Goal: Obtain resource: Obtain resource

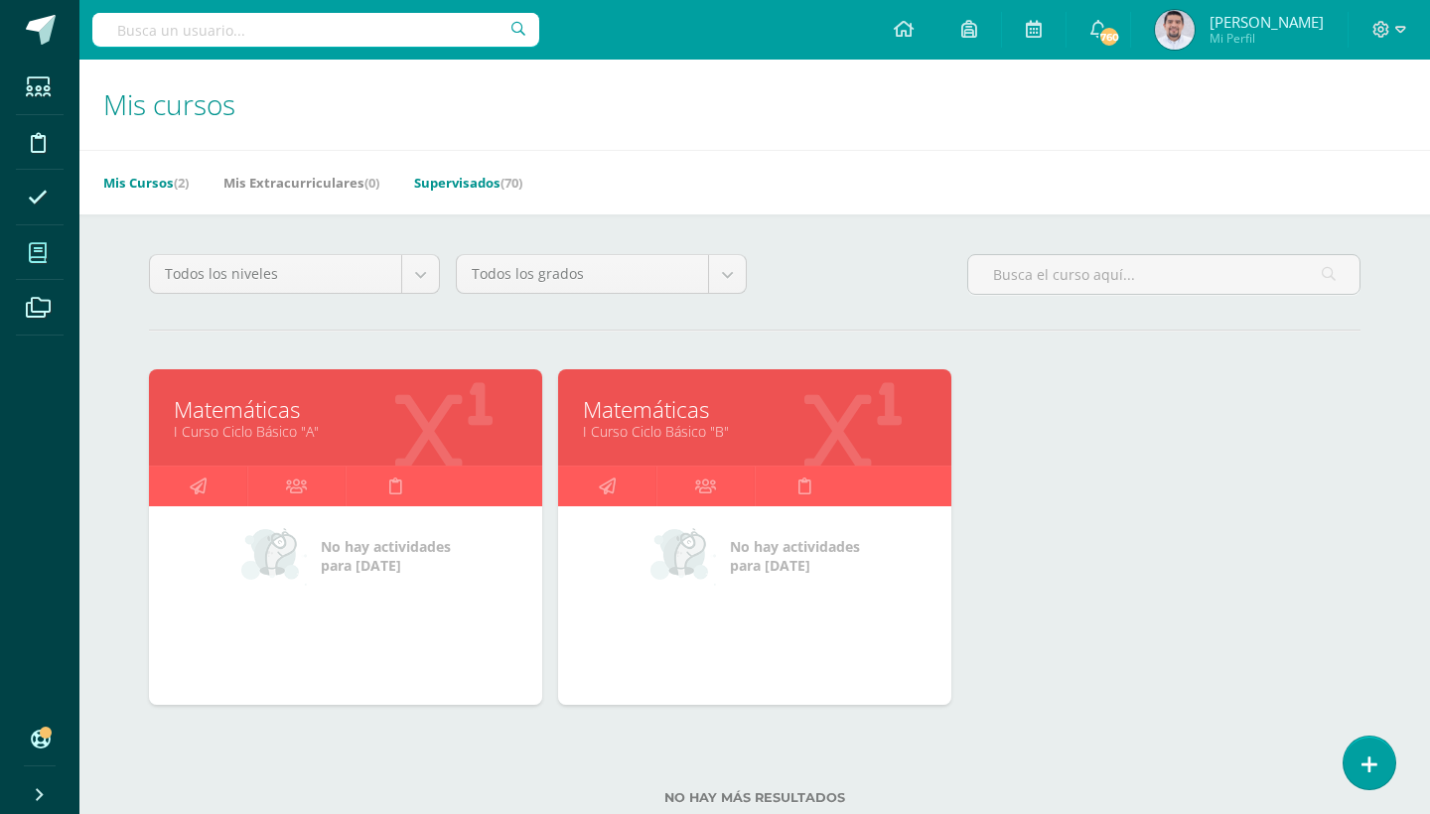
click at [491, 184] on link "Supervisados (70)" at bounding box center [468, 183] width 108 height 32
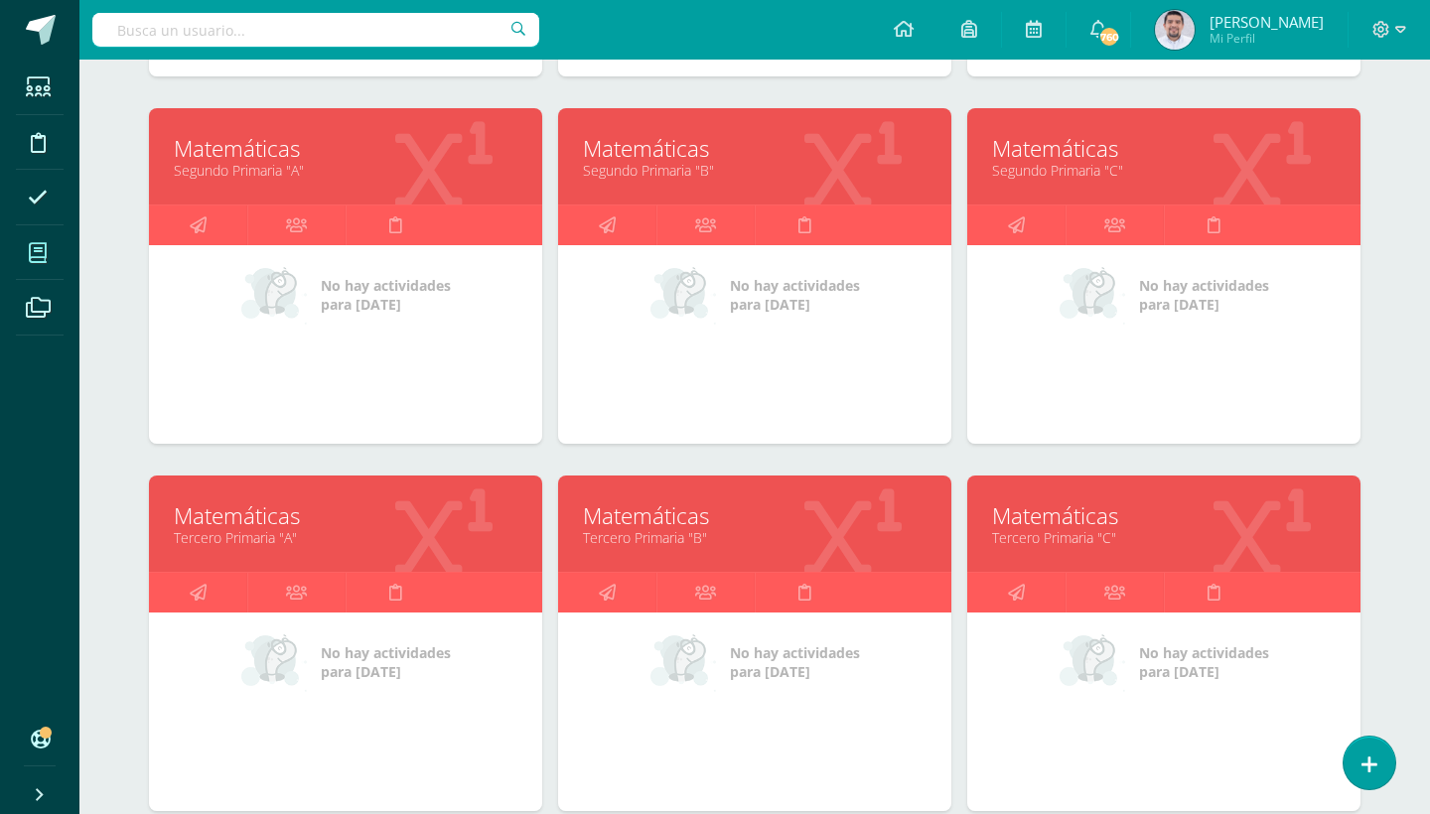
scroll to position [721, 0]
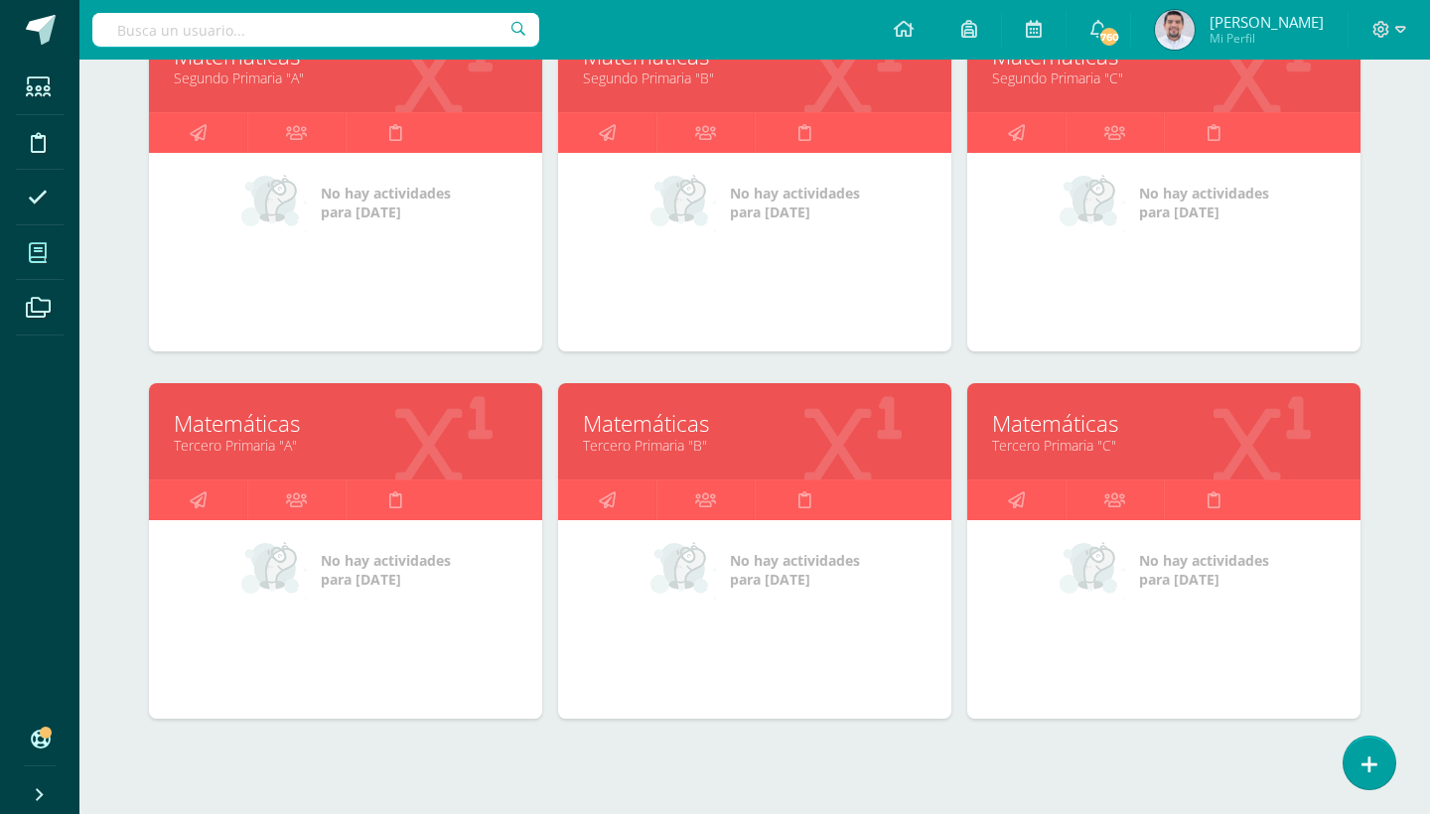
click at [236, 447] on link "Tercero Primaria "A"" at bounding box center [346, 445] width 344 height 19
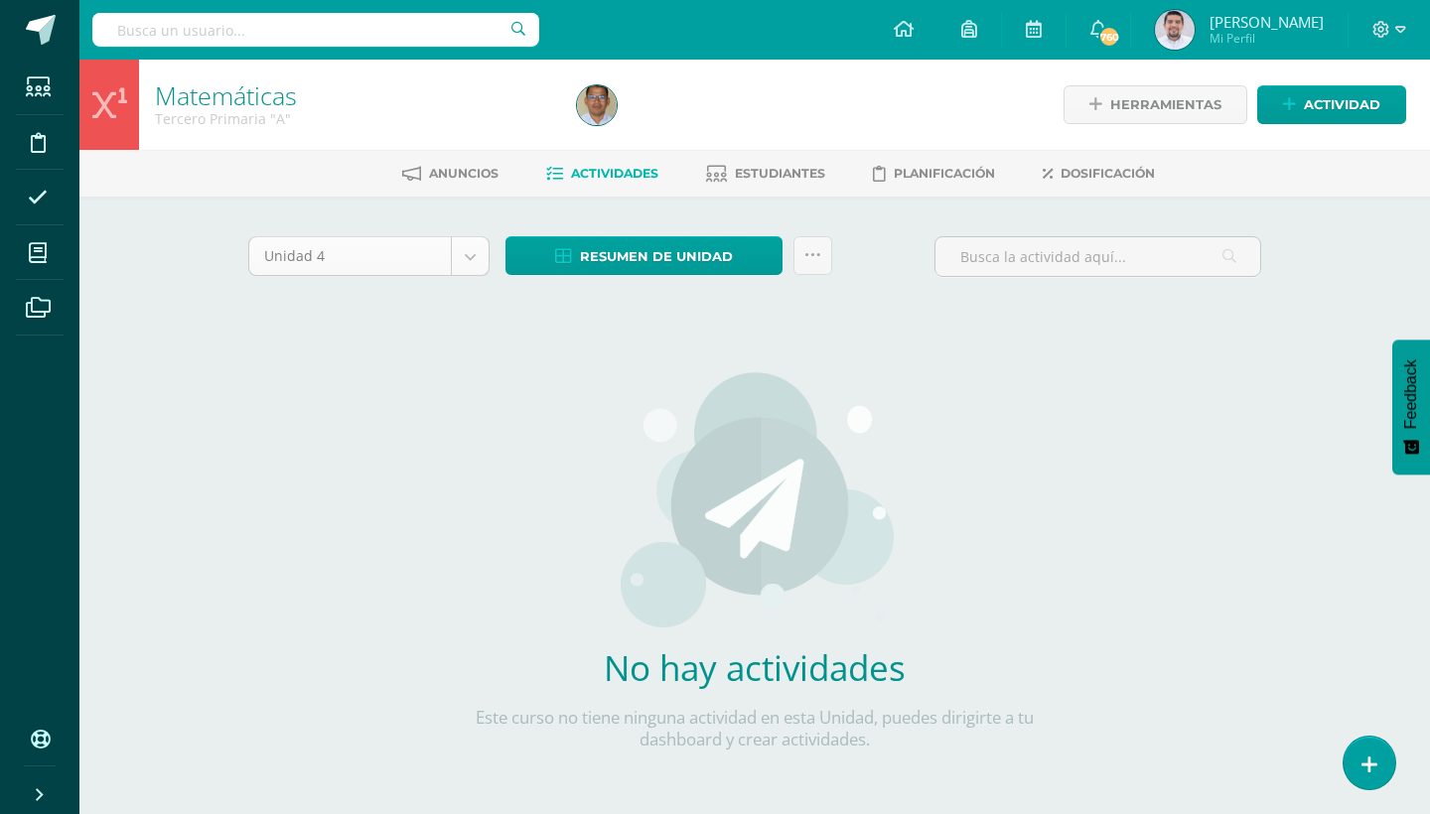
click at [465, 262] on body "Estudiantes Disciplina Asistencia Mis cursos Archivos Soporte Ayuda Reportar un…" at bounding box center [715, 426] width 1430 height 853
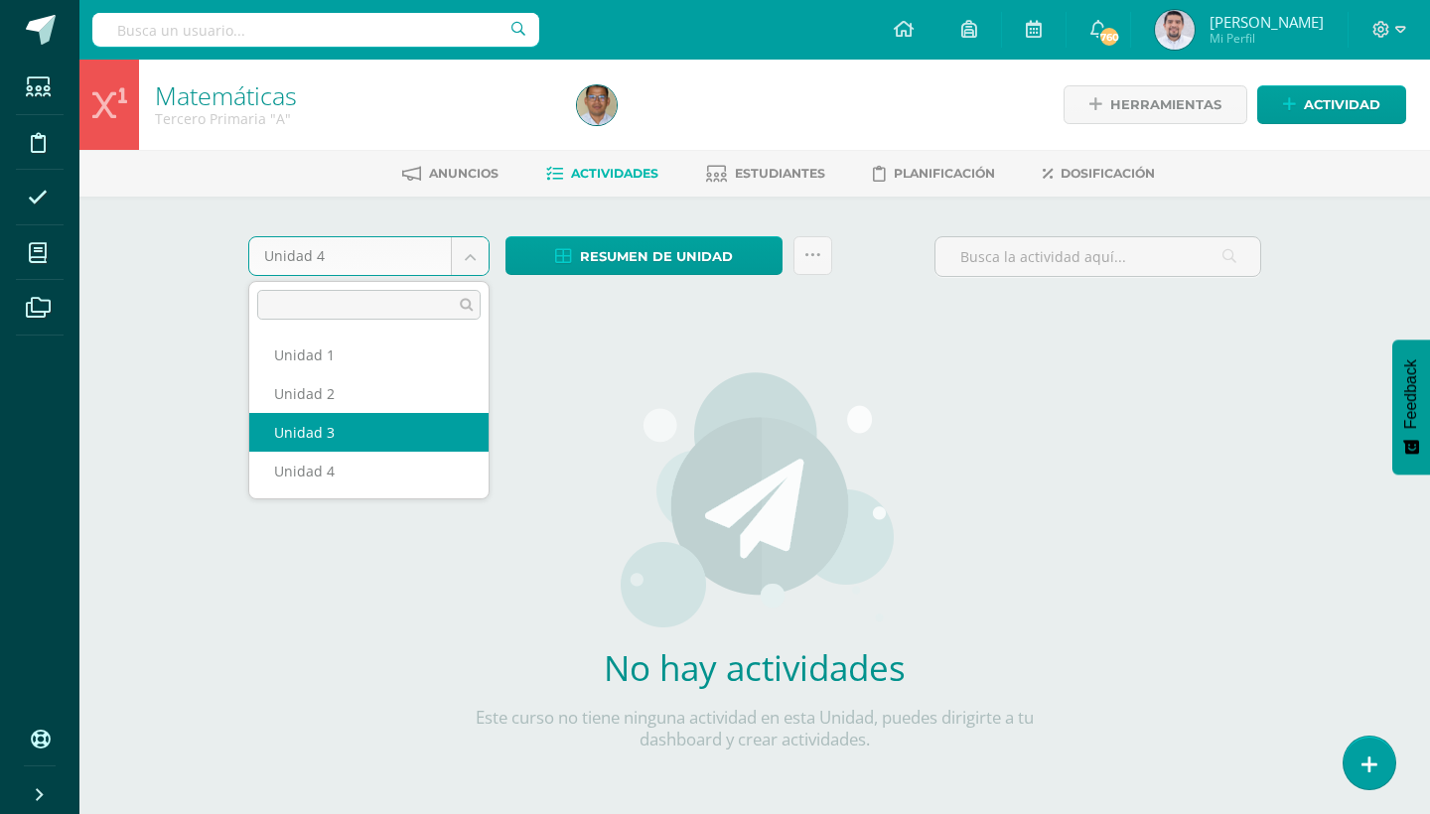
select select "Unidad 3"
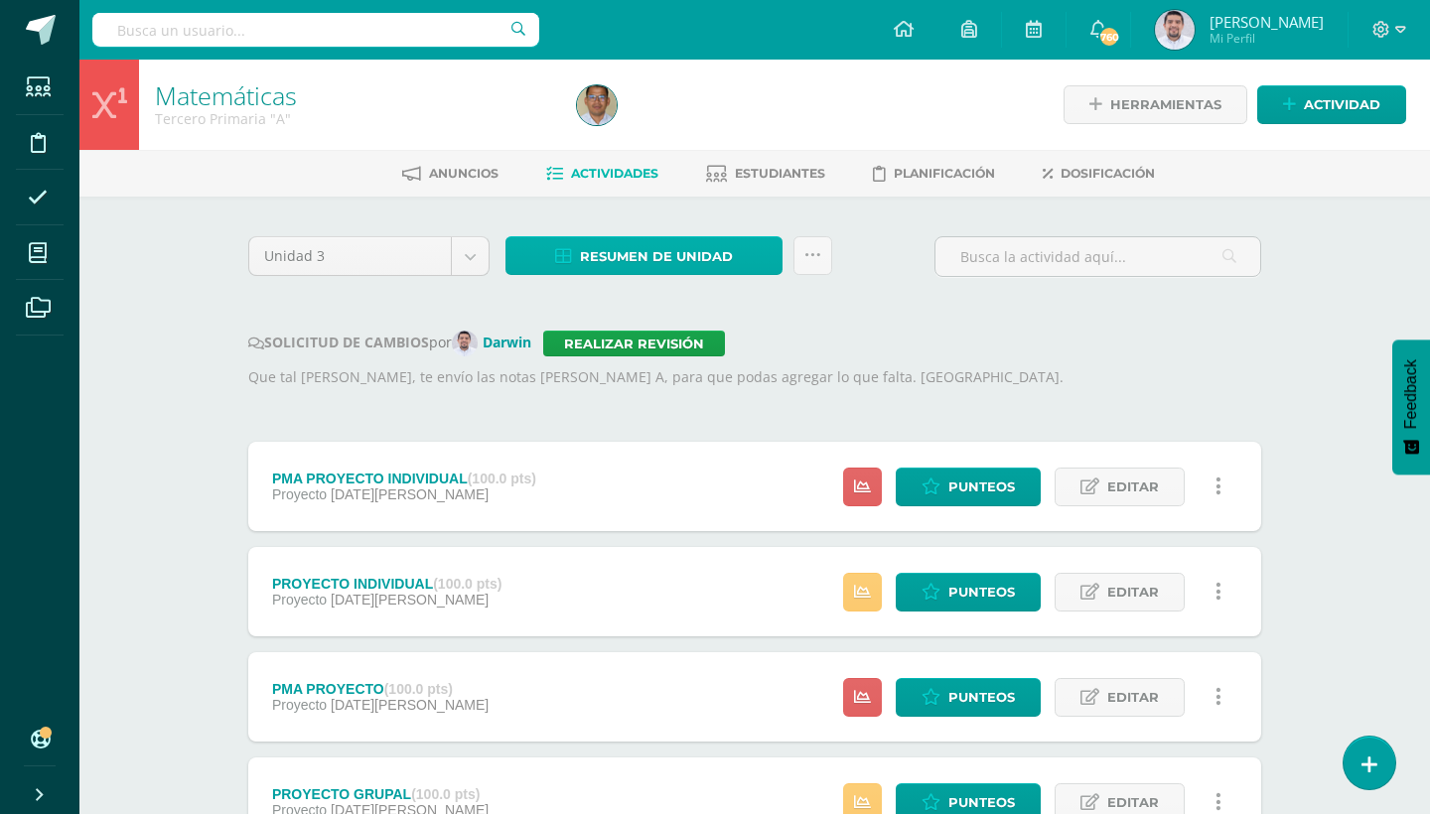
click at [759, 259] on link "Resumen de unidad" at bounding box center [643, 255] width 277 height 39
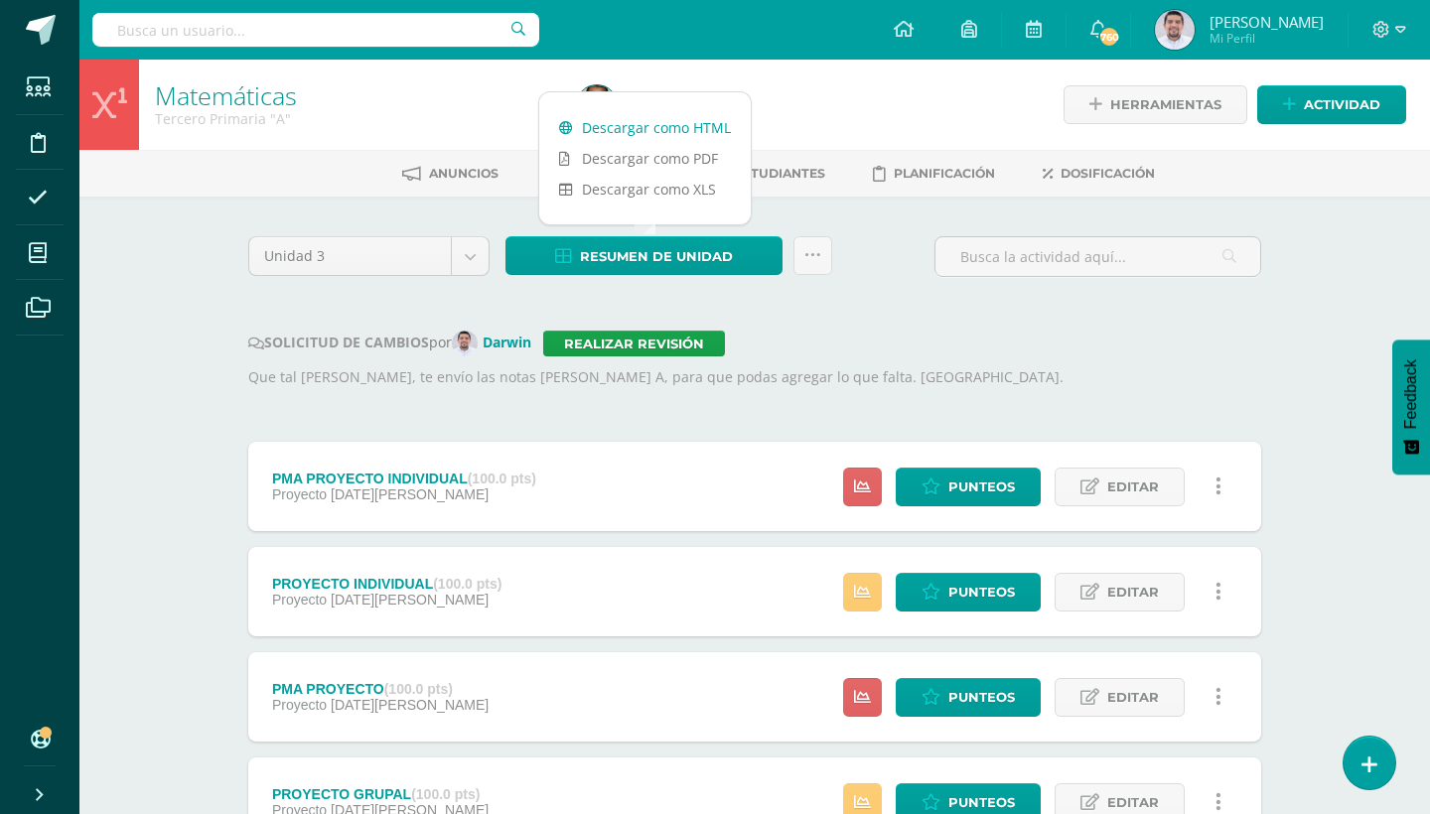
click at [672, 128] on link "Descargar como HTML" at bounding box center [645, 127] width 212 height 31
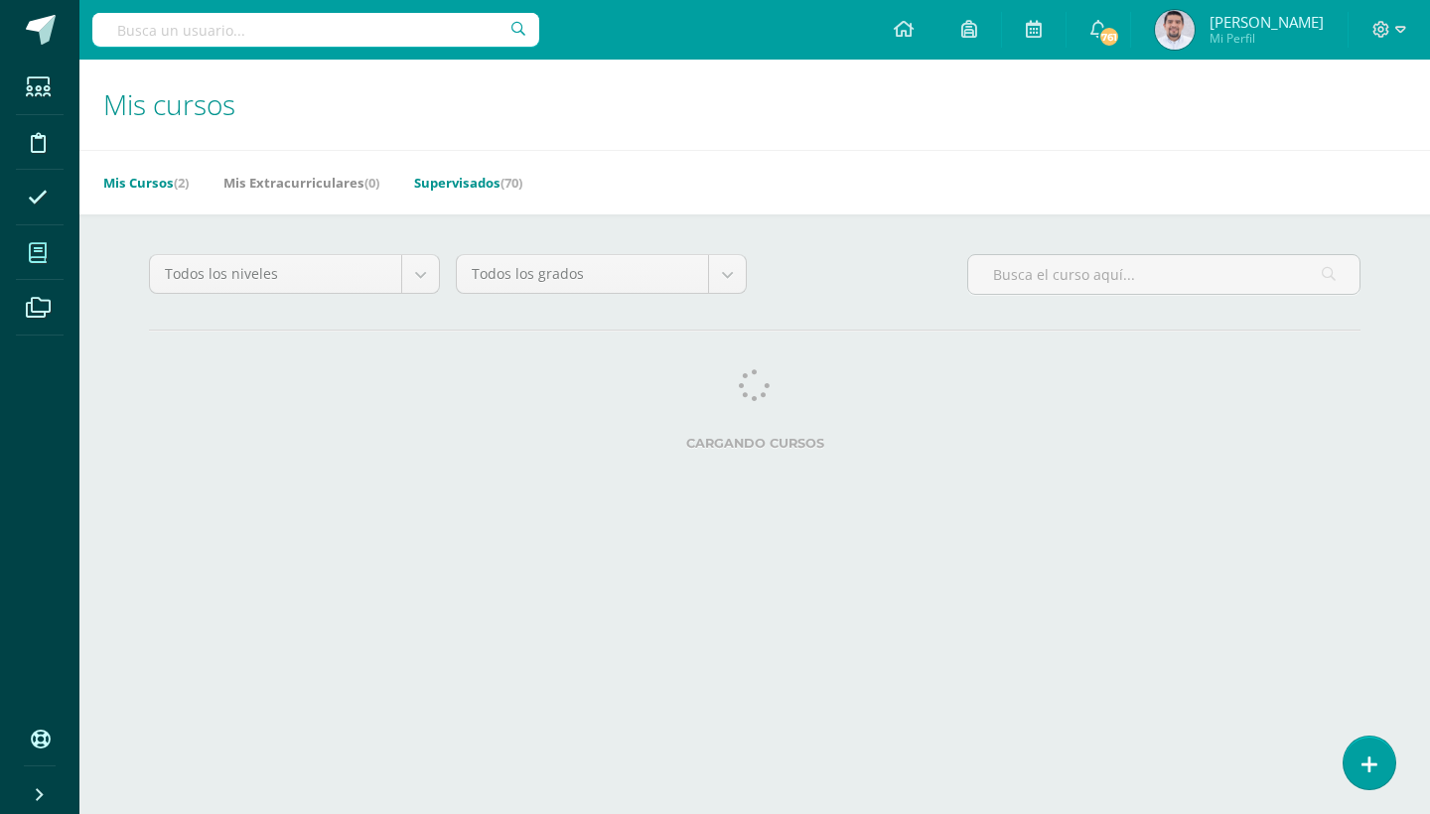
click at [493, 177] on link "Supervisados (70)" at bounding box center [468, 183] width 108 height 32
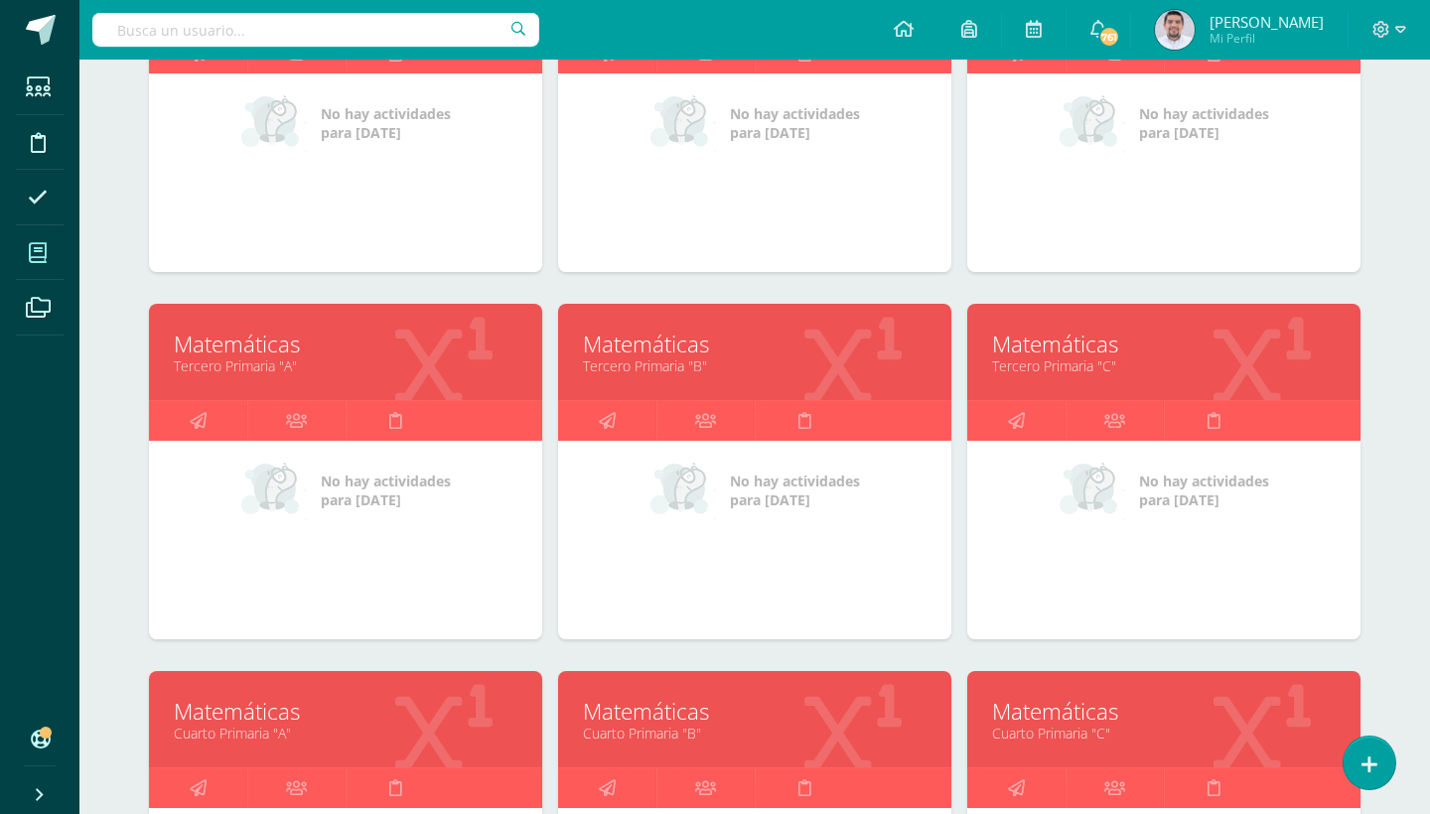
scroll to position [776, 0]
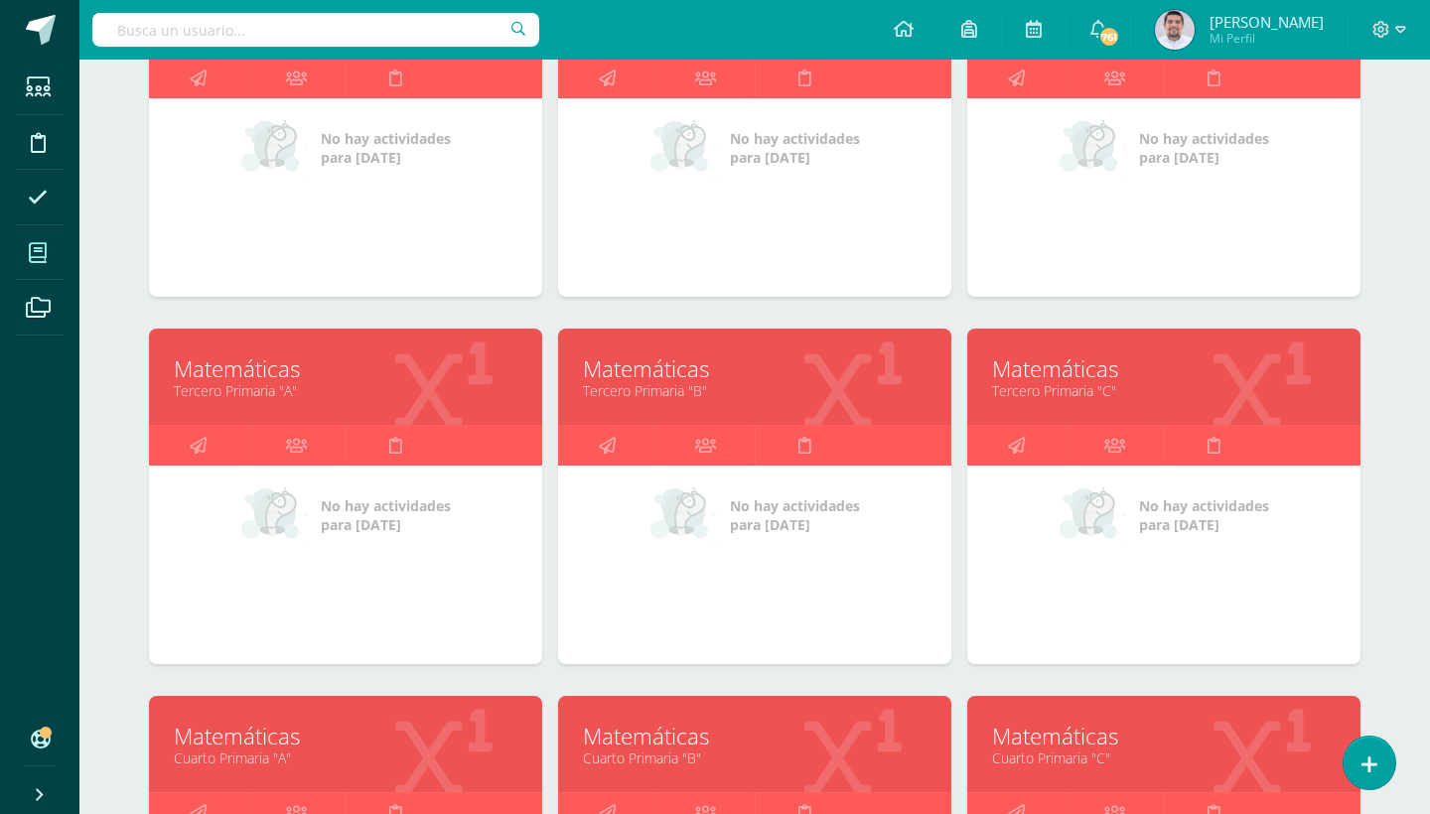
click at [645, 399] on link "Tercero Primaria "B"" at bounding box center [755, 390] width 344 height 19
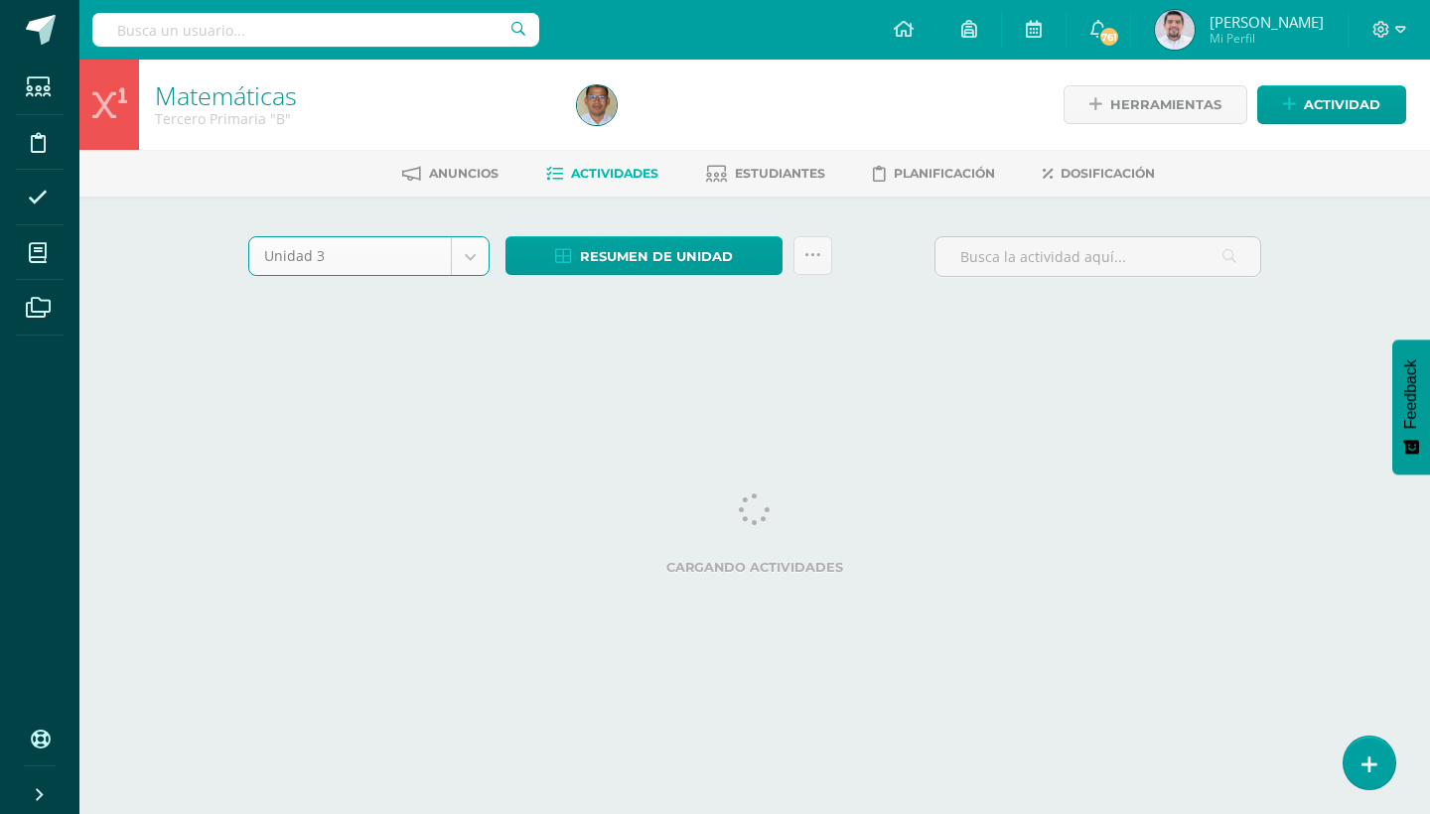
select select "Unidad 3"
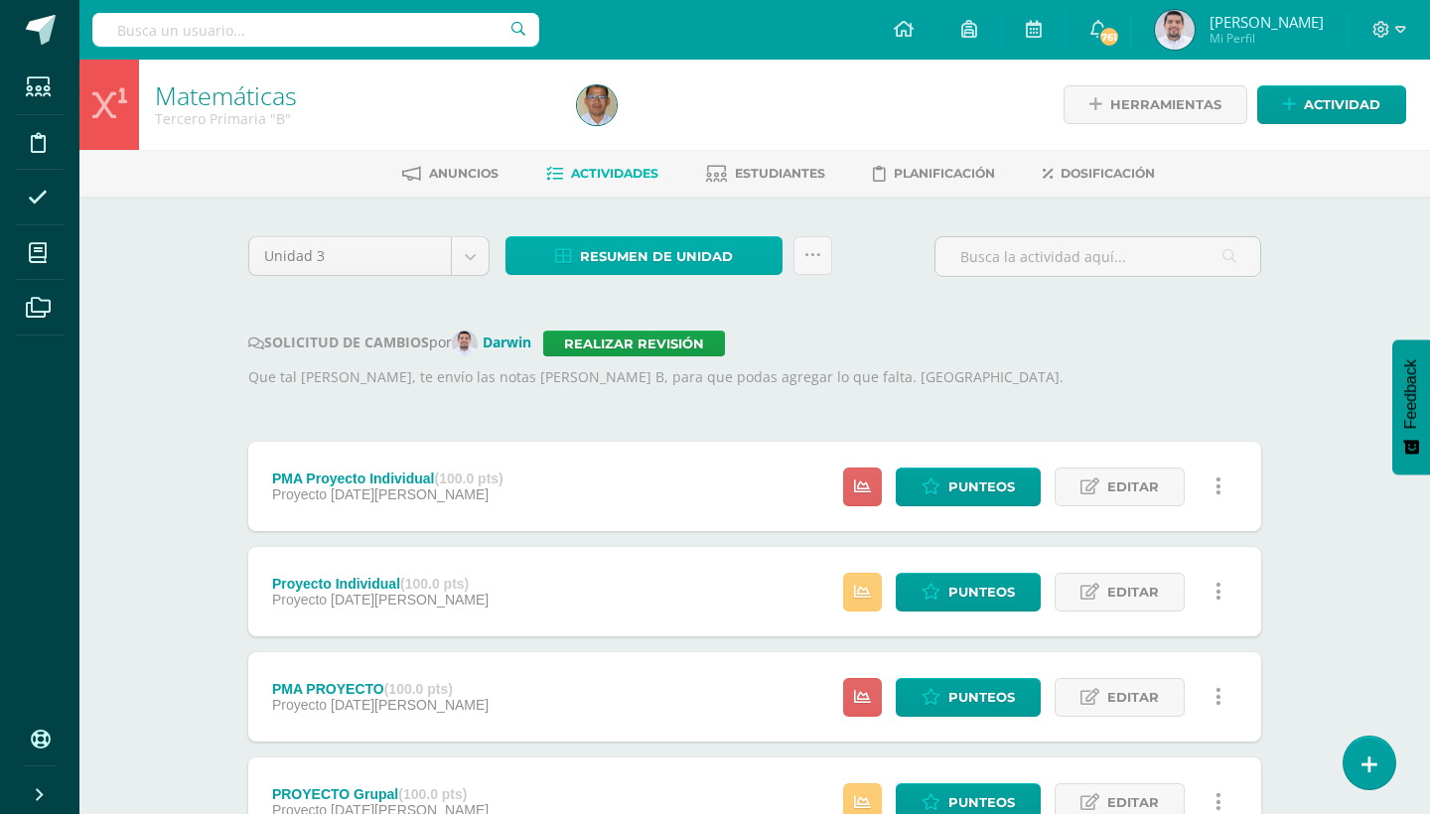
click at [747, 262] on link "Resumen de unidad" at bounding box center [643, 255] width 277 height 39
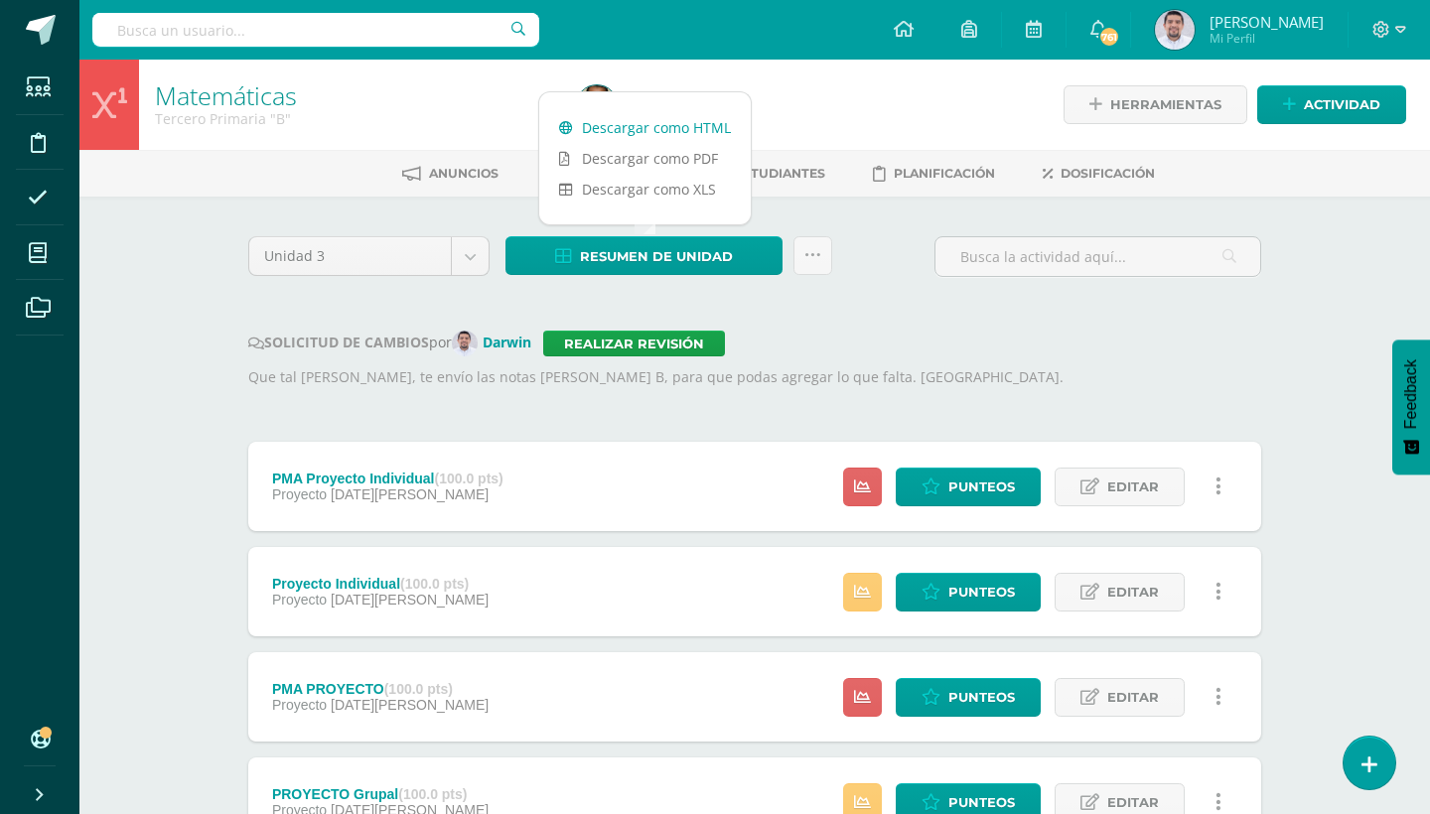
click at [614, 130] on link "Descargar como HTML" at bounding box center [645, 127] width 212 height 31
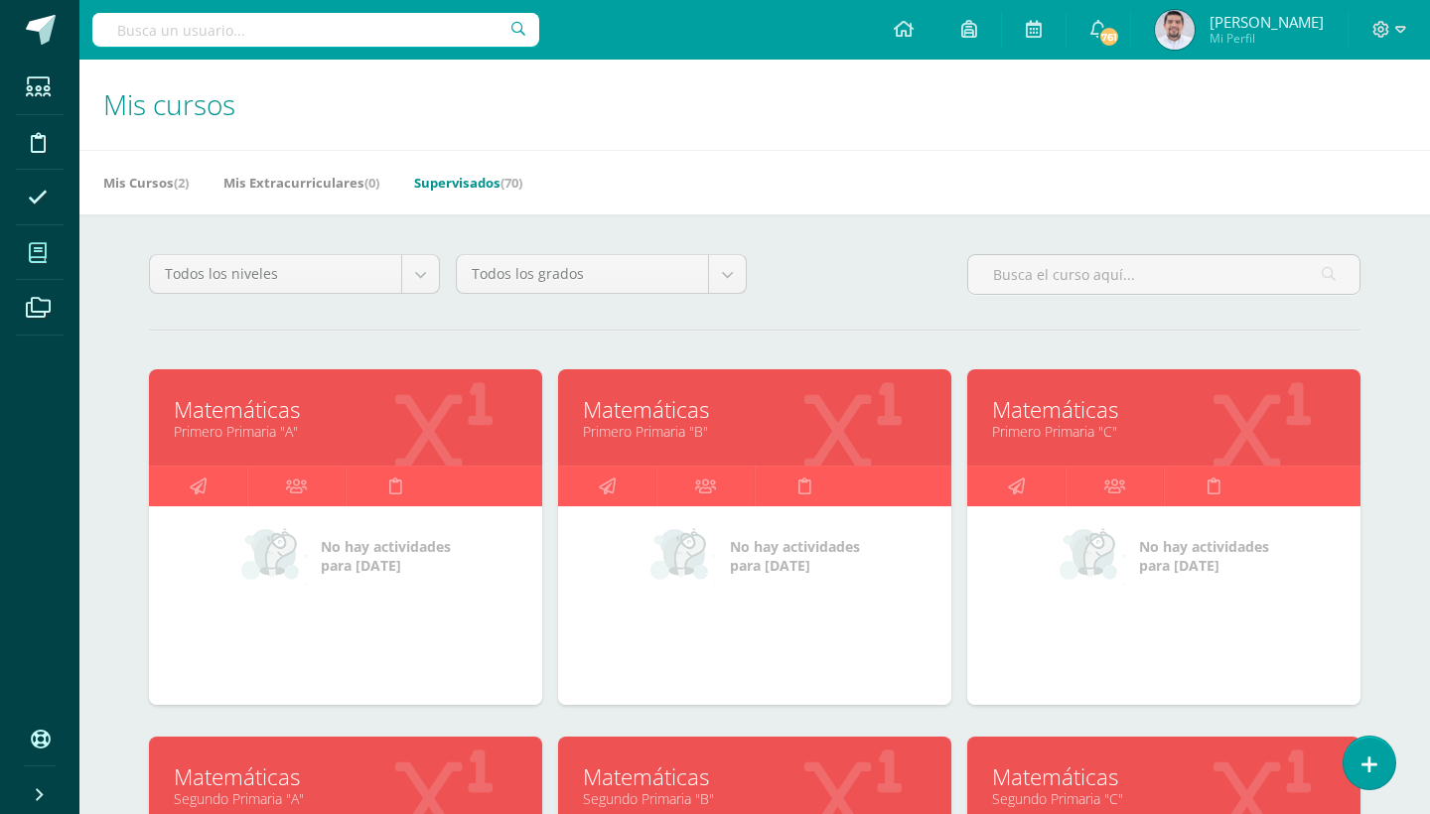
click at [498, 175] on link "Supervisados (70)" at bounding box center [468, 183] width 108 height 32
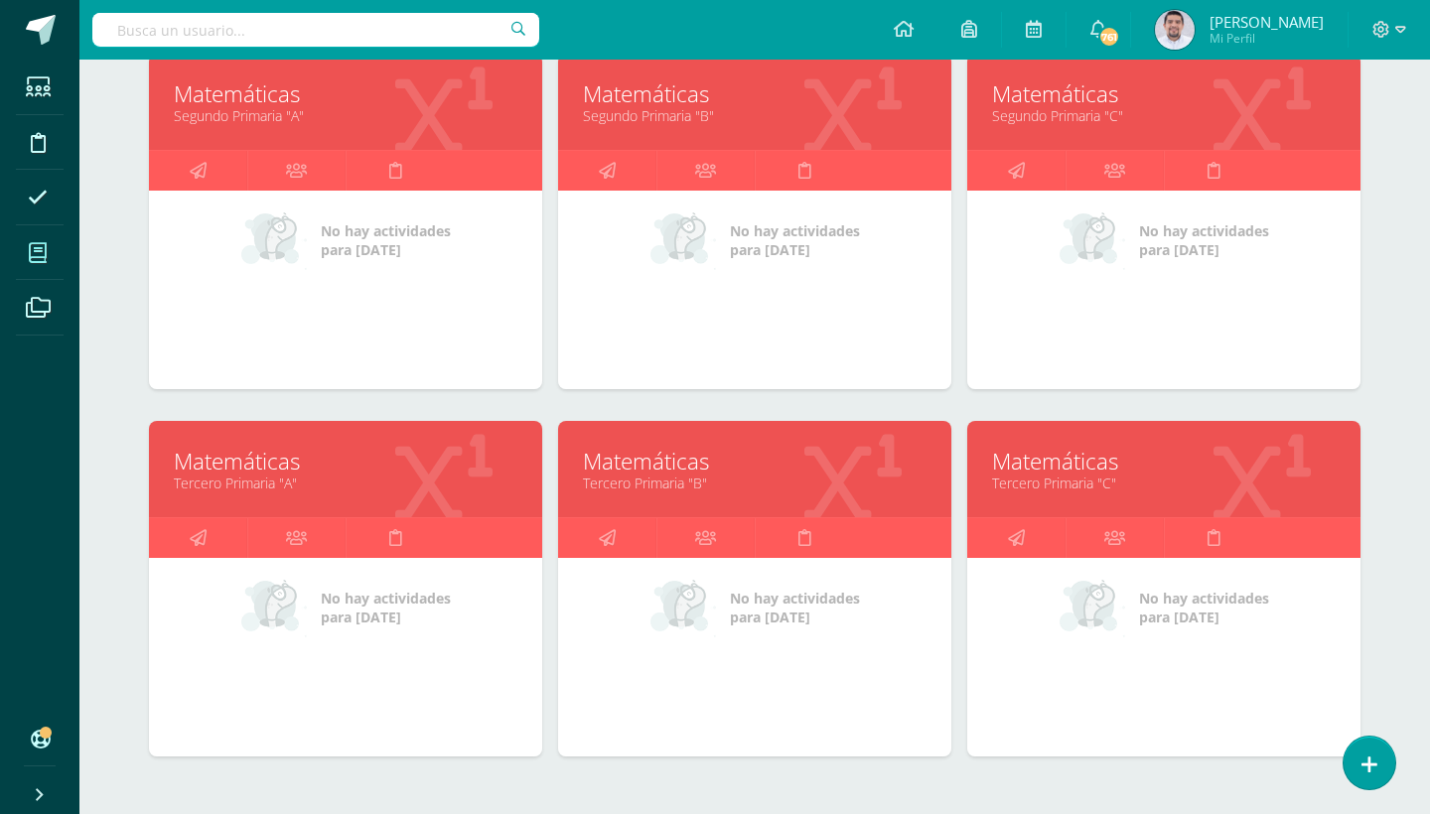
scroll to position [689, 0]
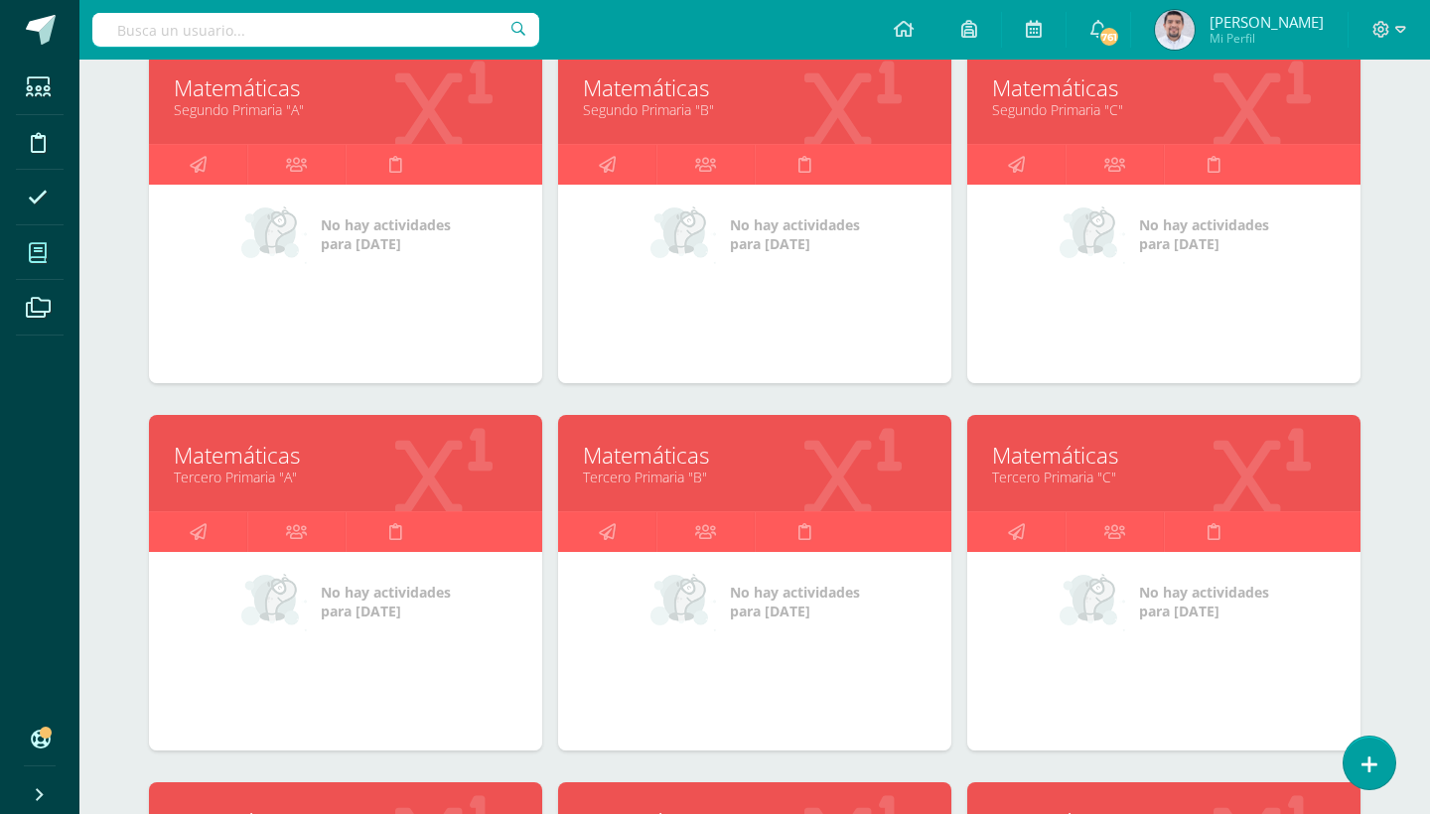
click at [1052, 461] on link "Matemáticas" at bounding box center [1164, 455] width 344 height 31
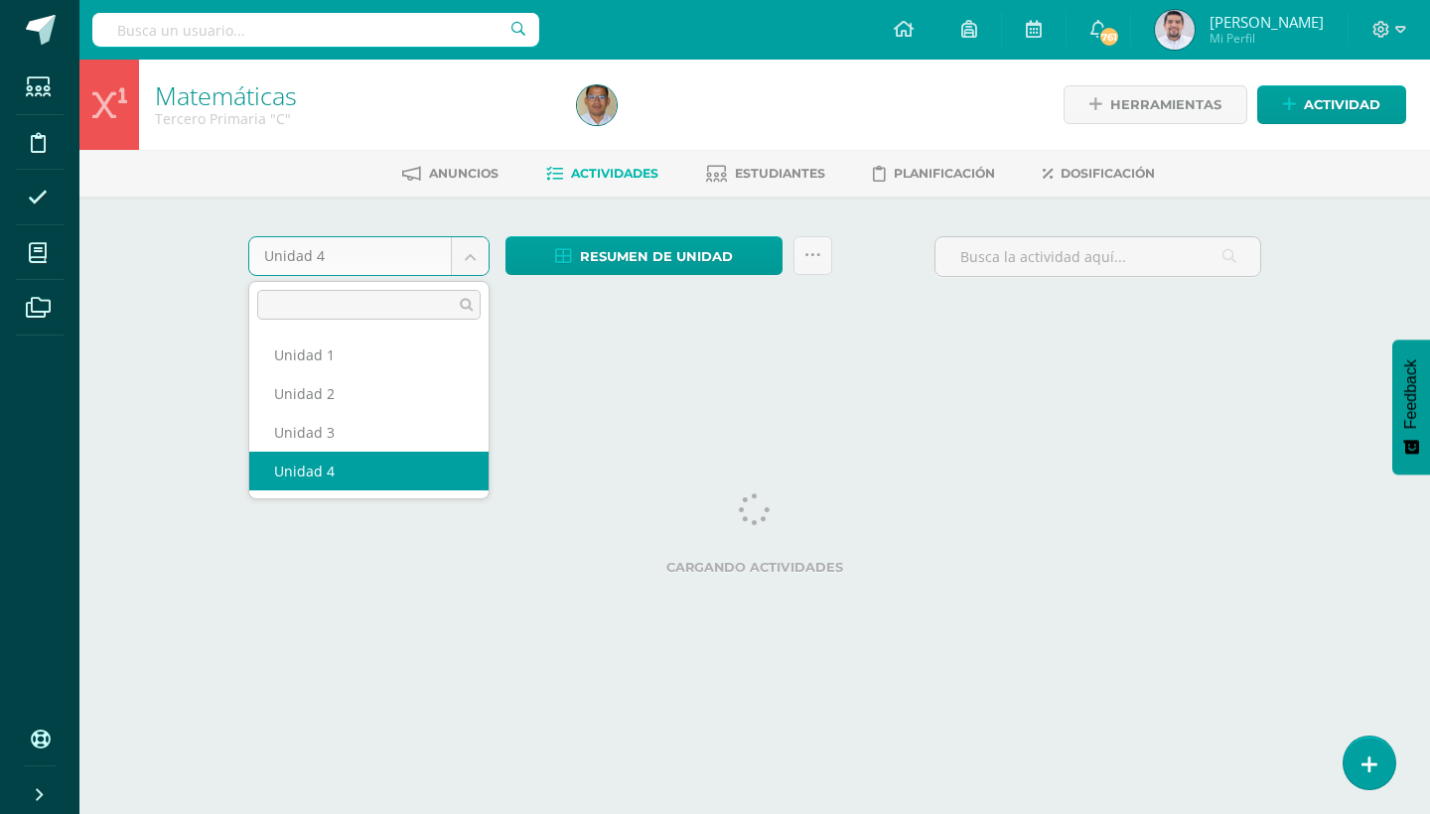
click at [464, 250] on body "Estudiantes Disciplina Asistencia Mis cursos Archivos Soporte Ayuda Reportar un…" at bounding box center [715, 185] width 1430 height 370
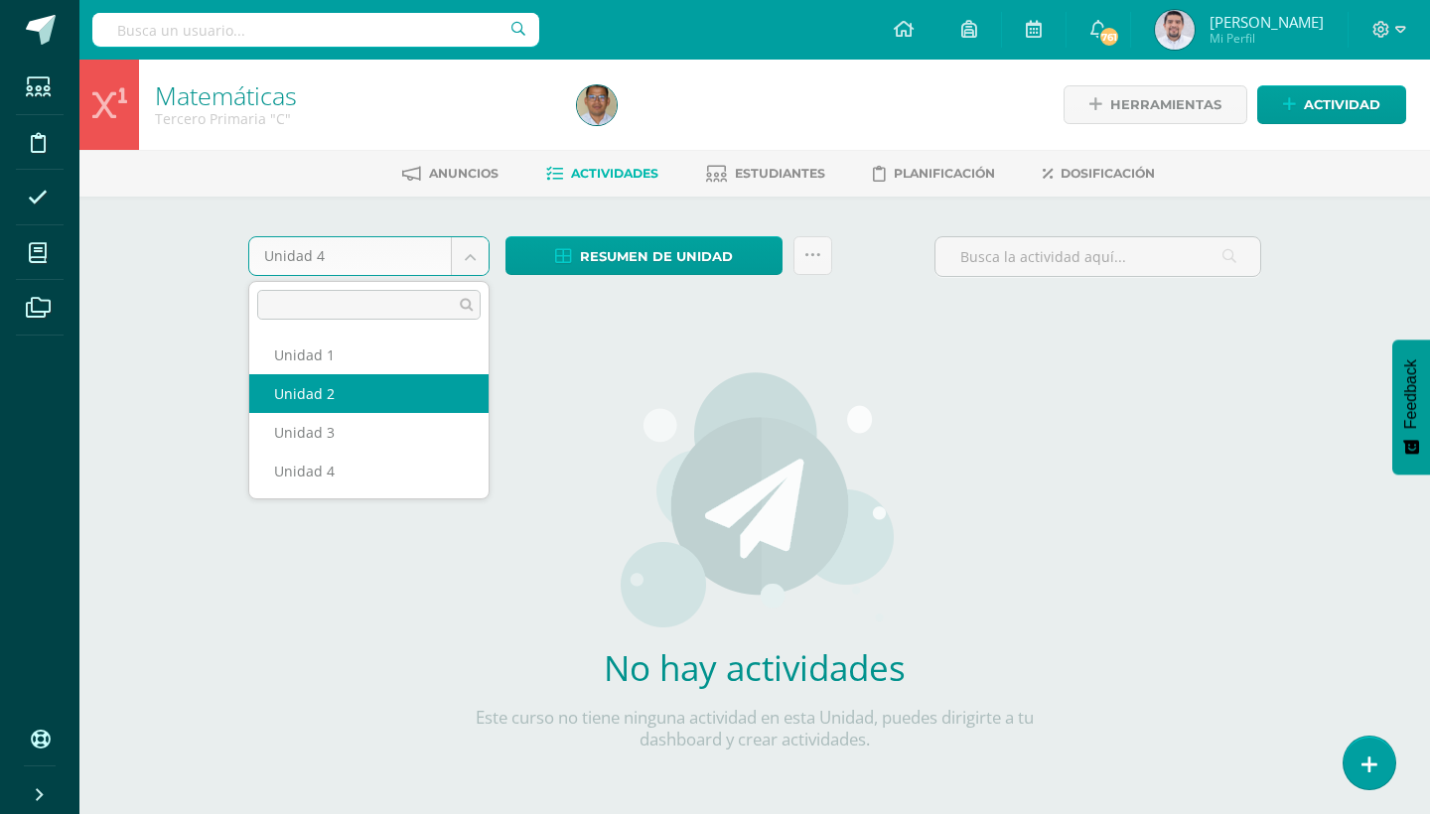
select select "Unidad 3"
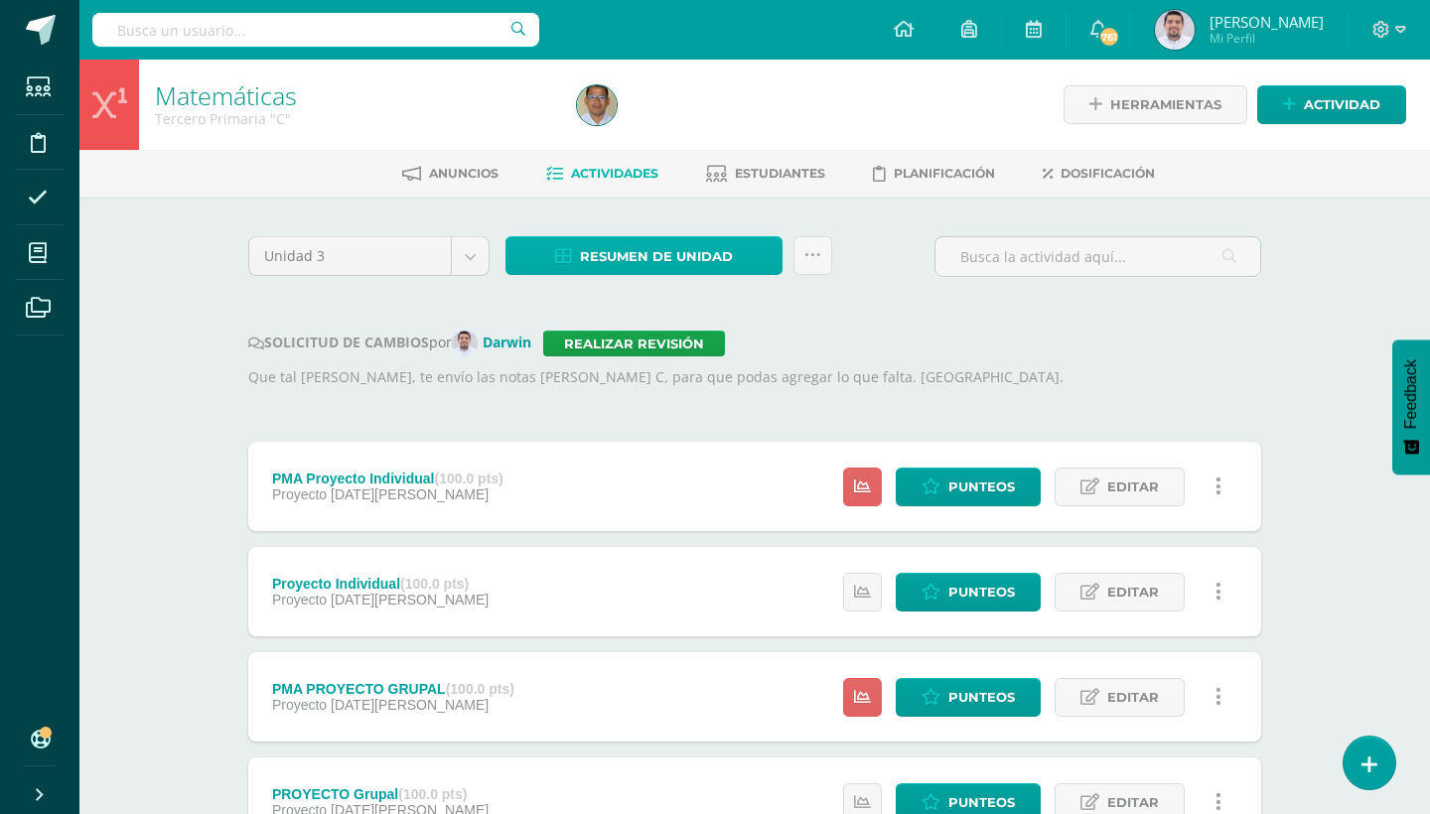
click at [761, 262] on link "Resumen de unidad" at bounding box center [643, 255] width 277 height 39
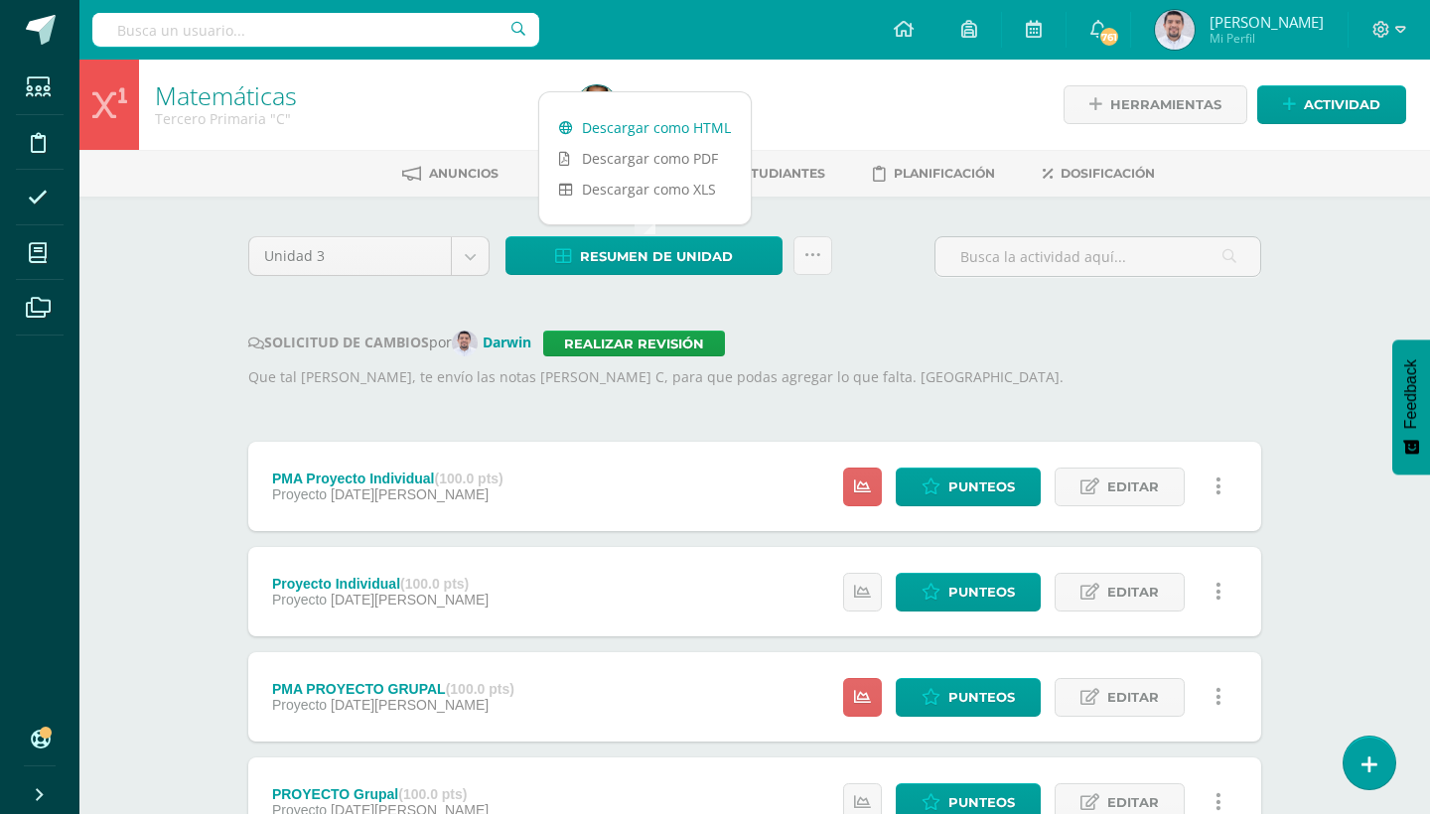
click at [713, 130] on link "Descargar como HTML" at bounding box center [645, 127] width 212 height 31
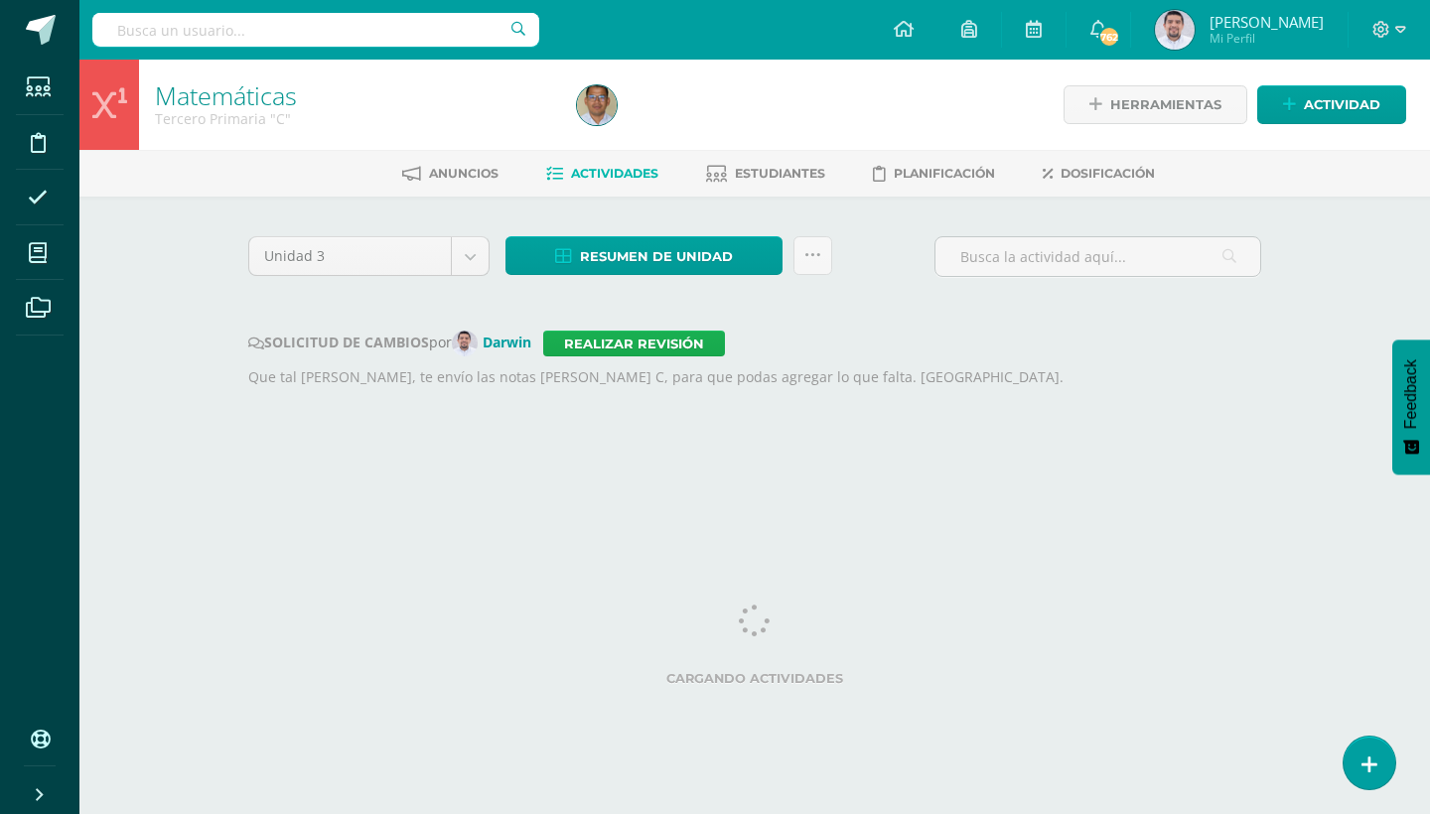
click at [714, 348] on link "Realizar revisión" at bounding box center [634, 344] width 182 height 26
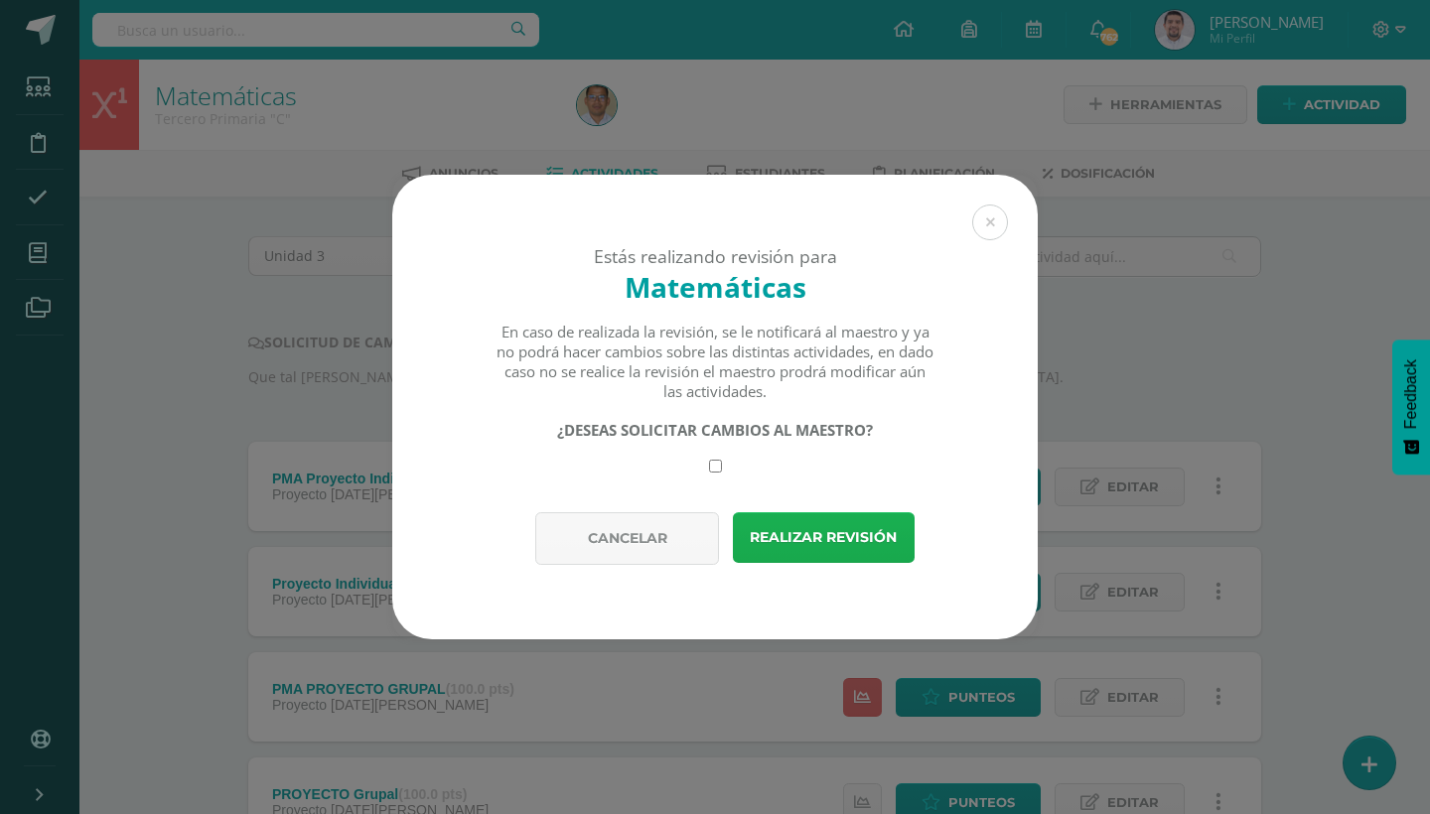
click at [850, 521] on button "Realizar revisión" at bounding box center [824, 537] width 182 height 51
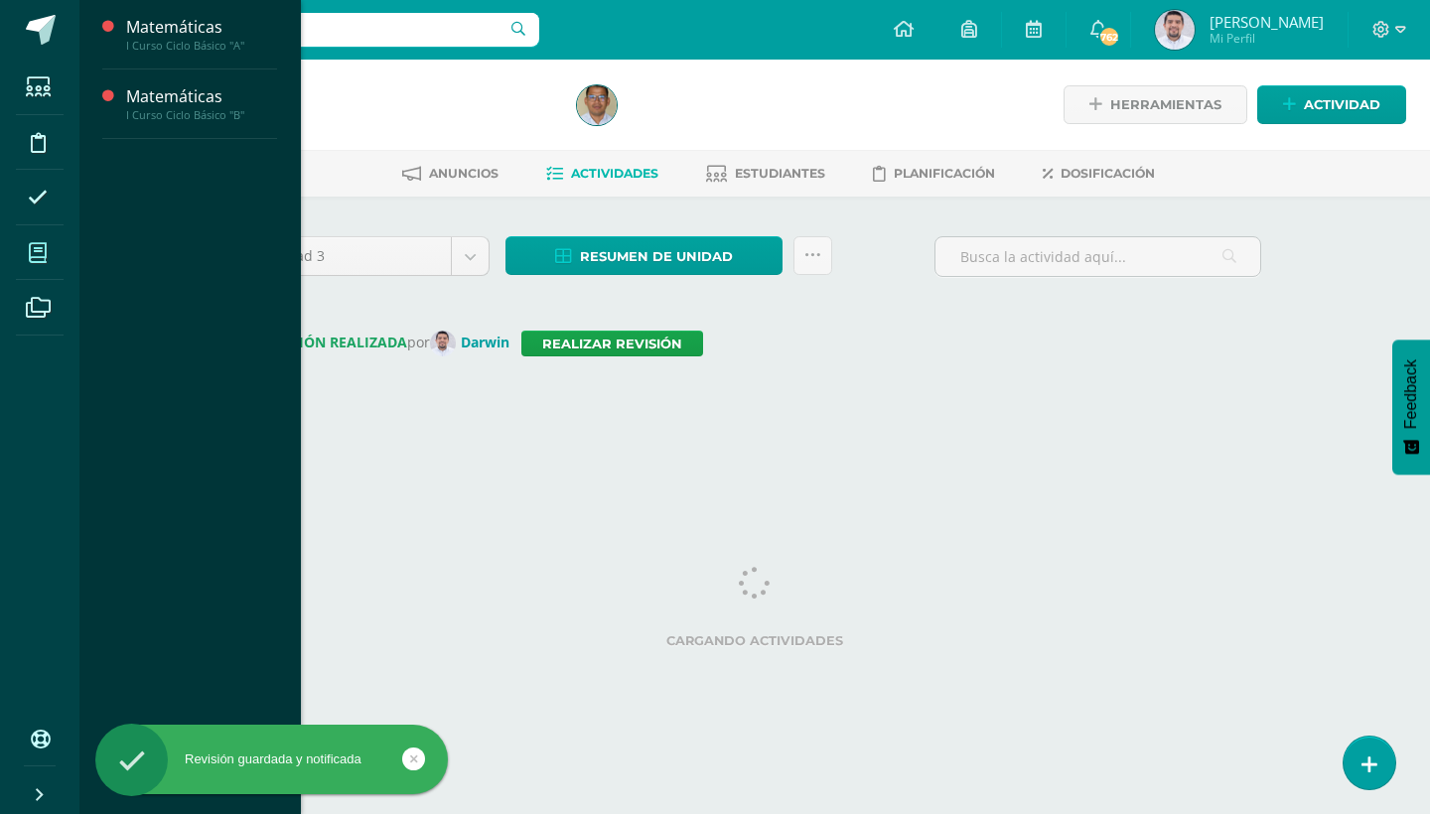
click at [39, 247] on icon at bounding box center [38, 253] width 18 height 20
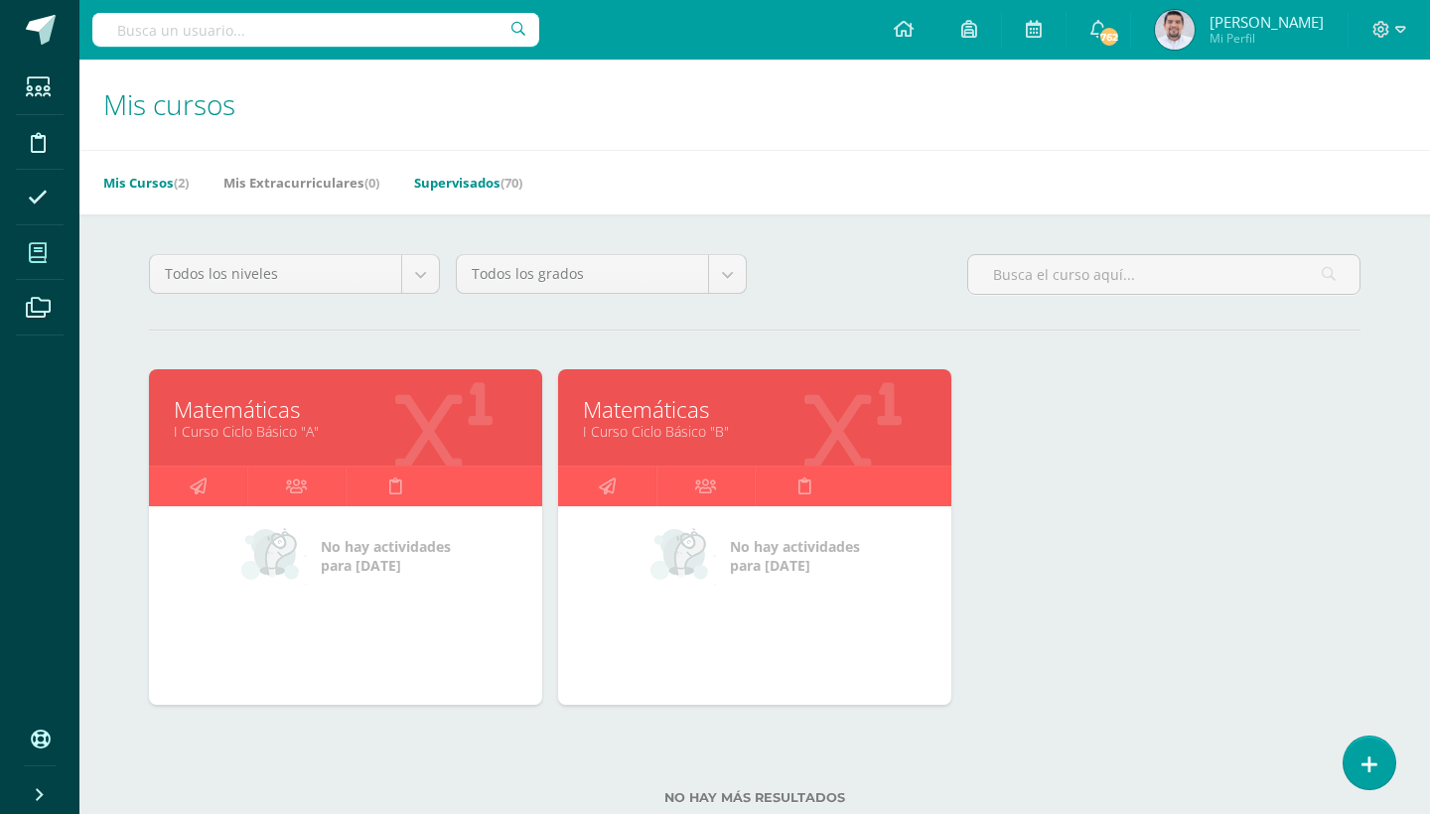
click at [484, 175] on link "Supervisados (70)" at bounding box center [468, 183] width 108 height 32
click at [486, 169] on link "Supervisados (70)" at bounding box center [468, 183] width 108 height 32
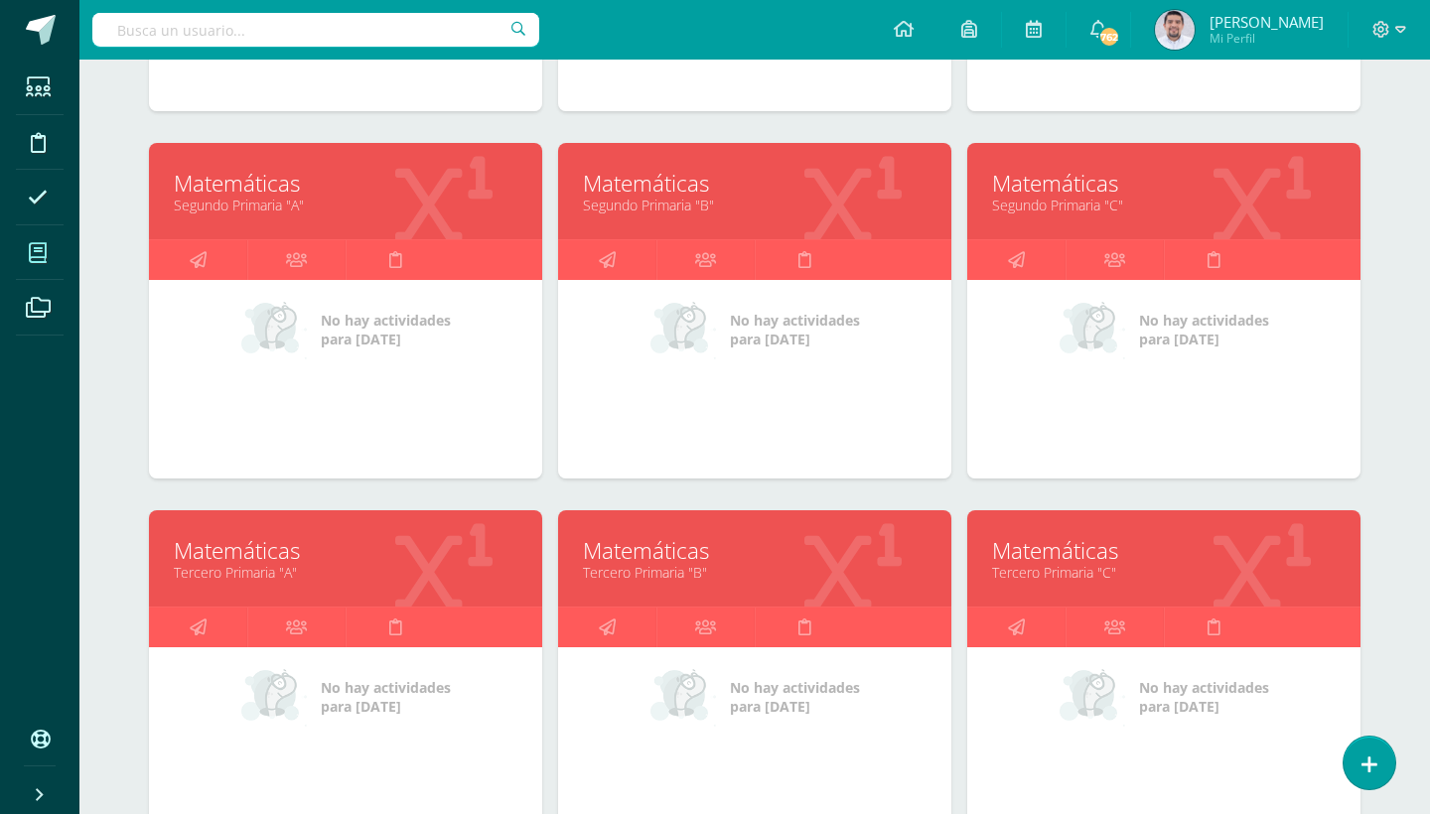
scroll to position [599, 0]
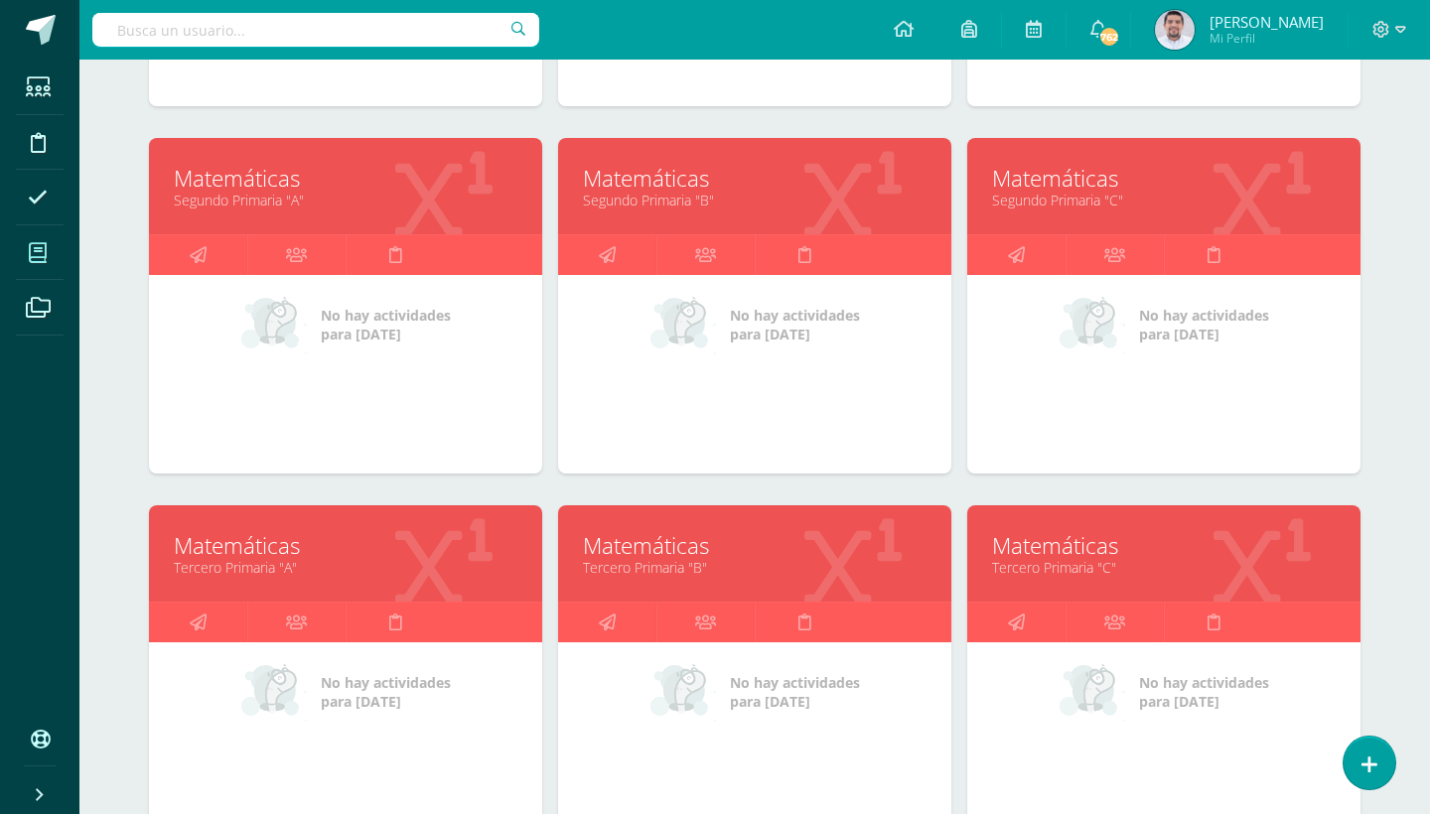
click at [241, 549] on link "Matemáticas" at bounding box center [346, 545] width 344 height 31
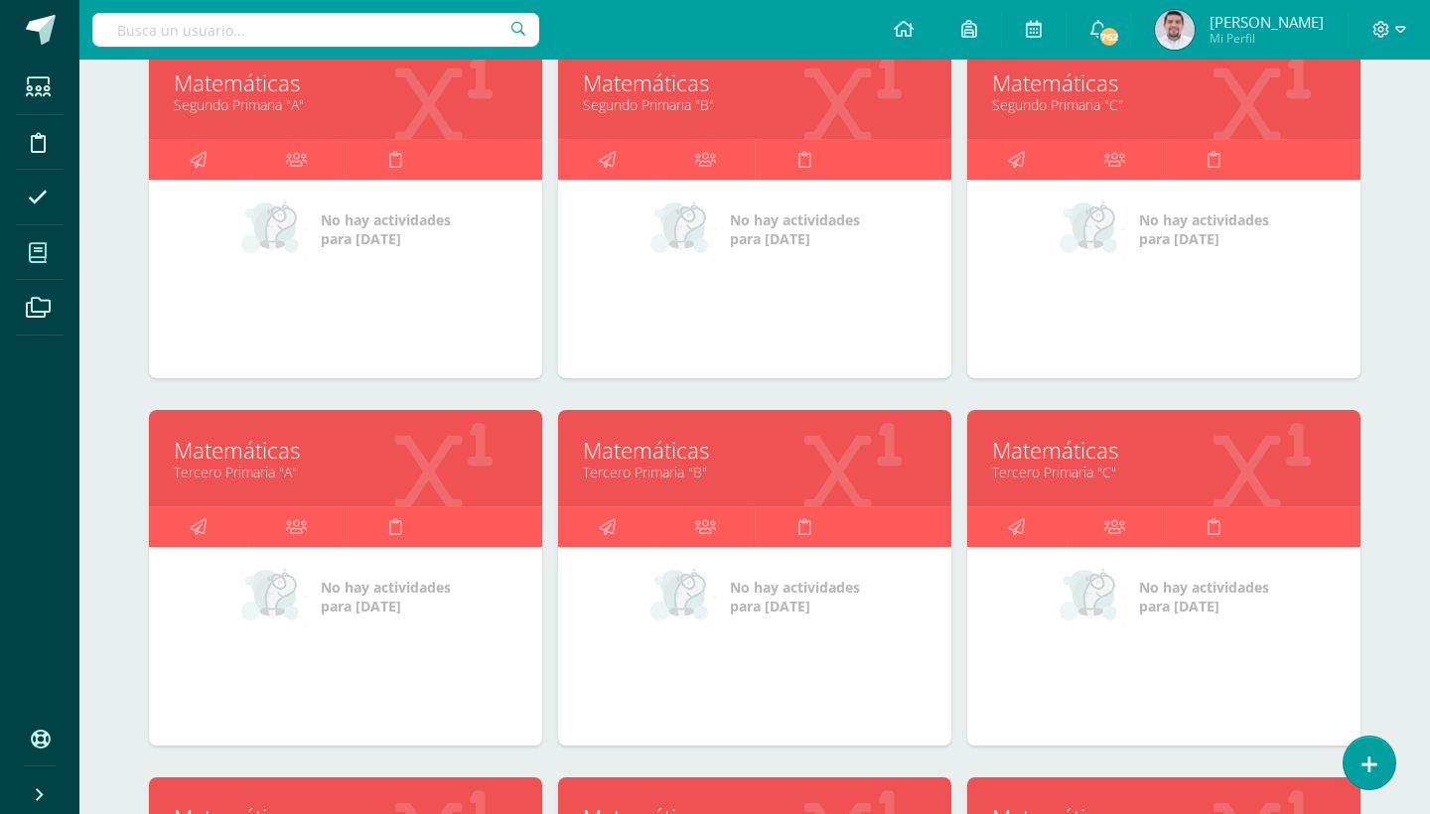
scroll to position [698, 0]
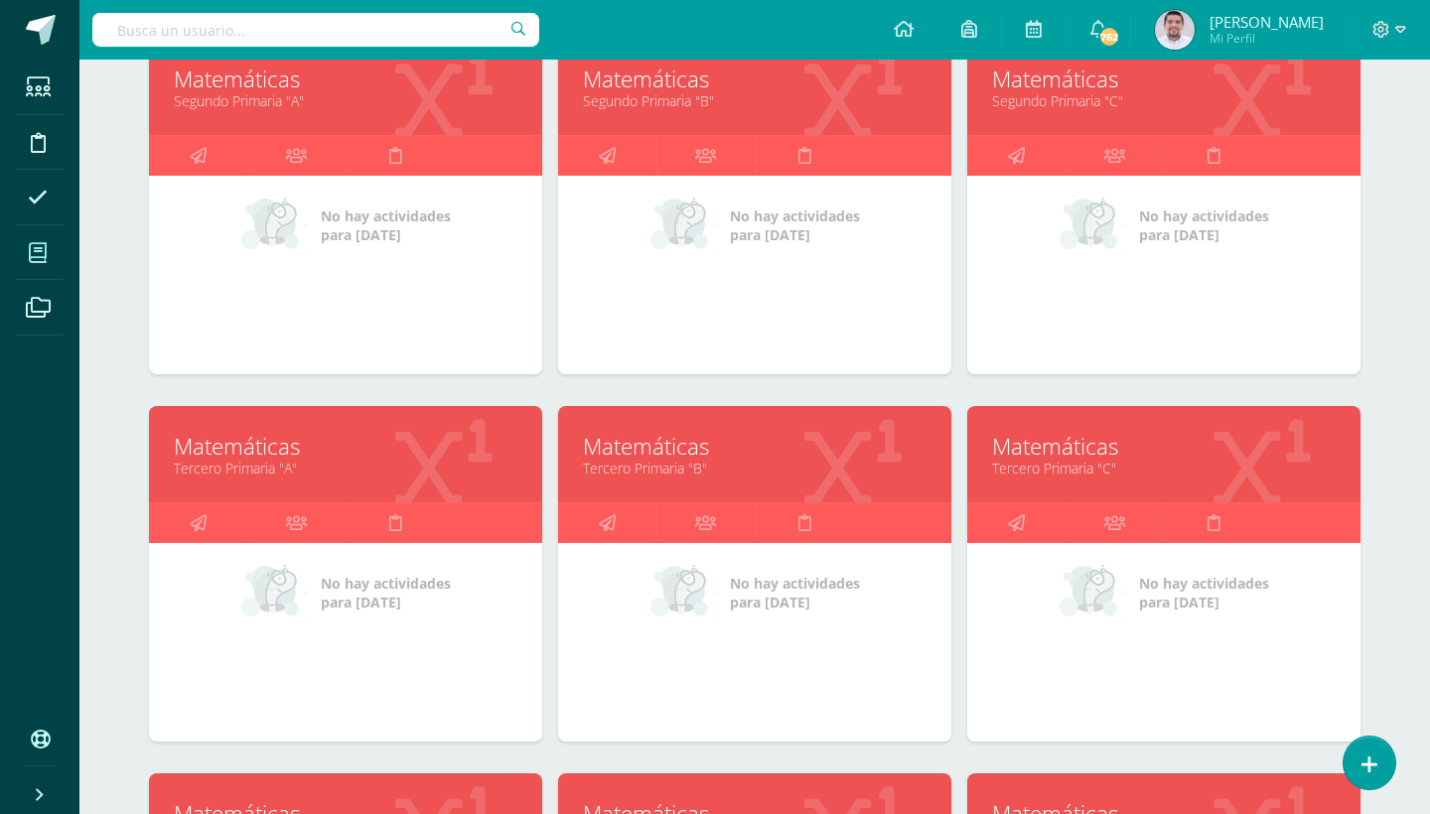
click at [689, 454] on link "Matemáticas" at bounding box center [755, 446] width 344 height 31
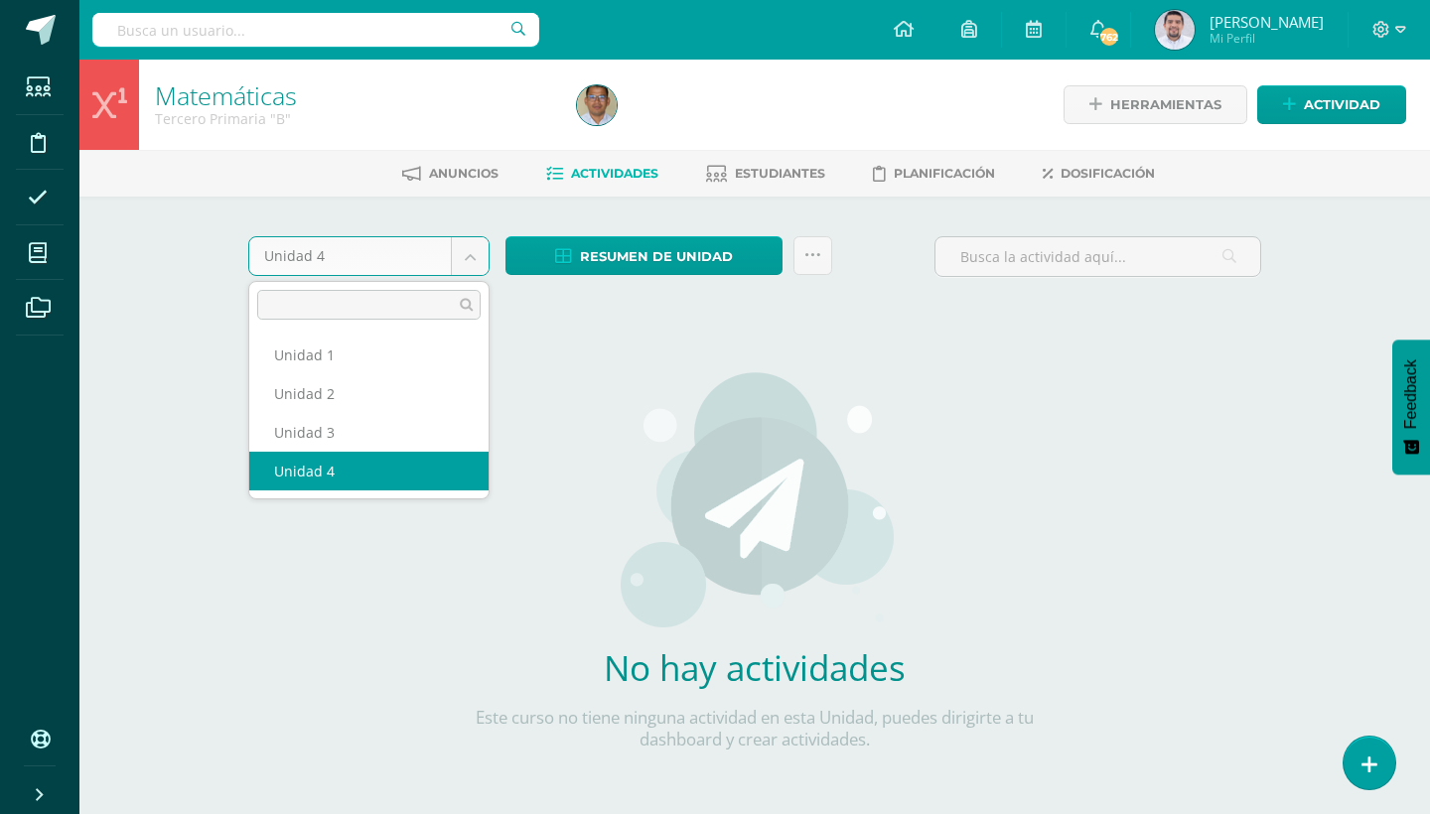
click at [465, 261] on body "Estudiantes Disciplina Asistencia Mis cursos Archivos Soporte Ayuda Reportar un…" at bounding box center [715, 426] width 1430 height 853
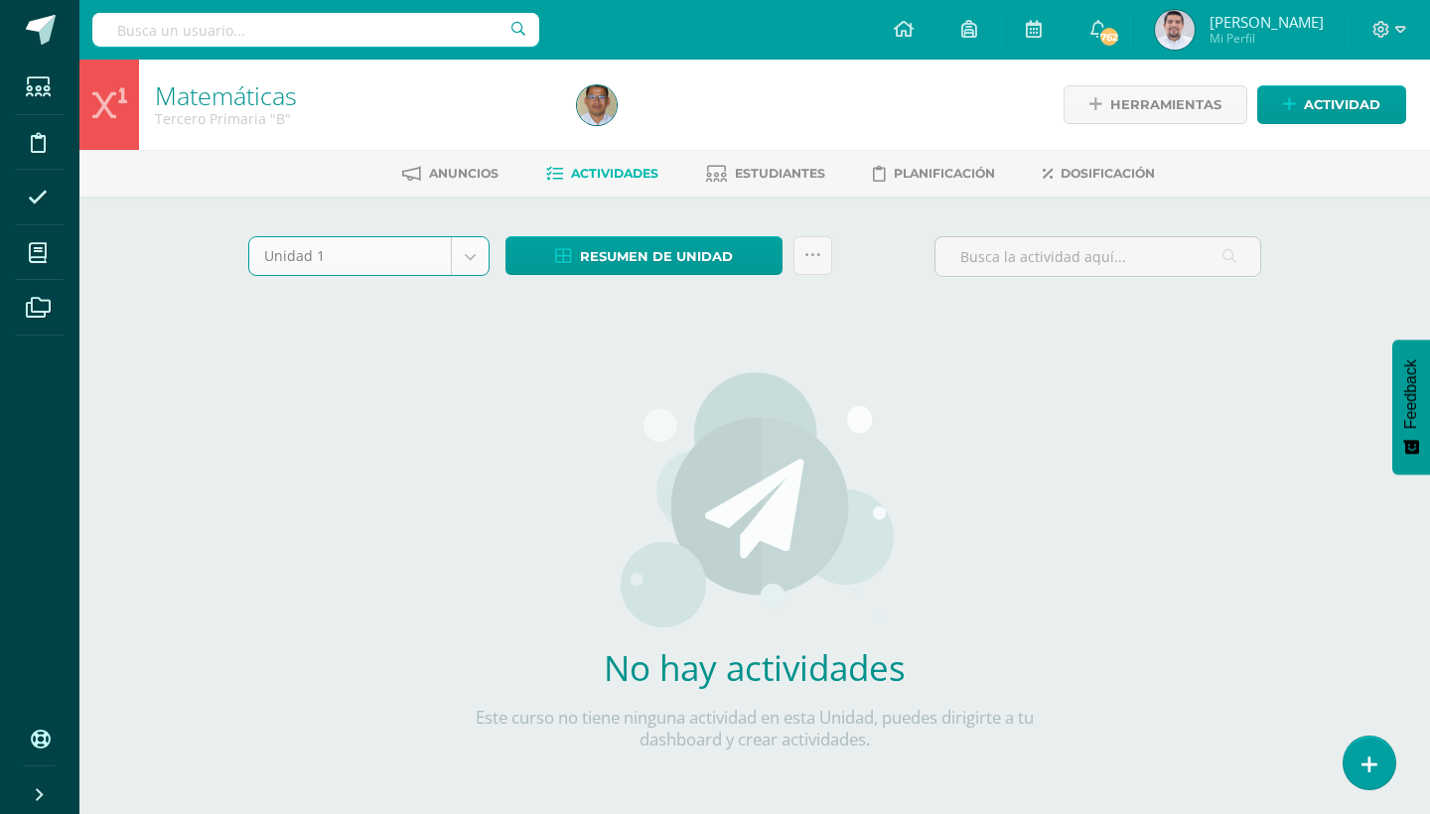
click at [475, 249] on body "Estudiantes Disciplina Asistencia Mis cursos Archivos Soporte Ayuda Reportar un…" at bounding box center [715, 426] width 1430 height 853
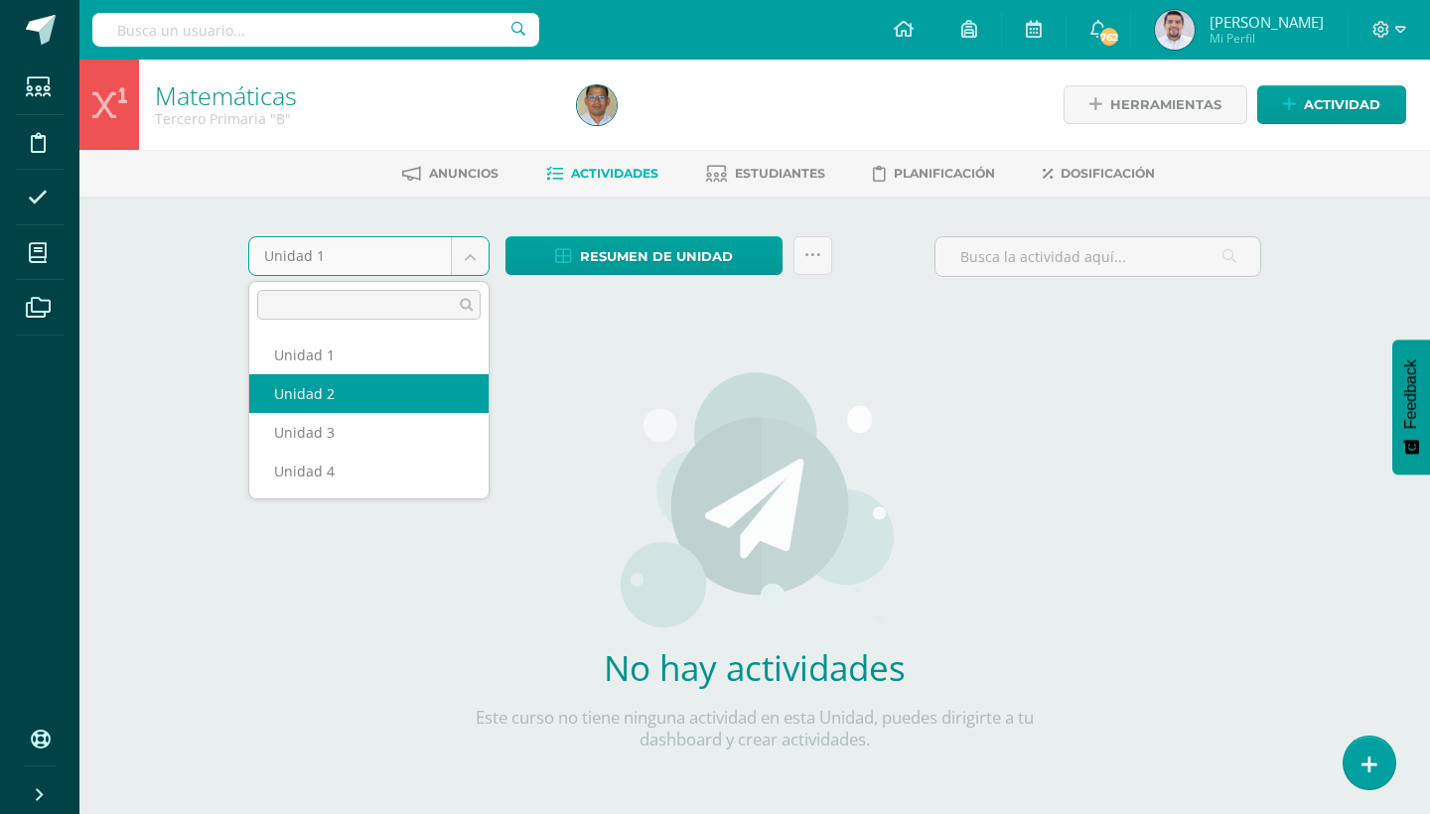
select select "Unidad 2"
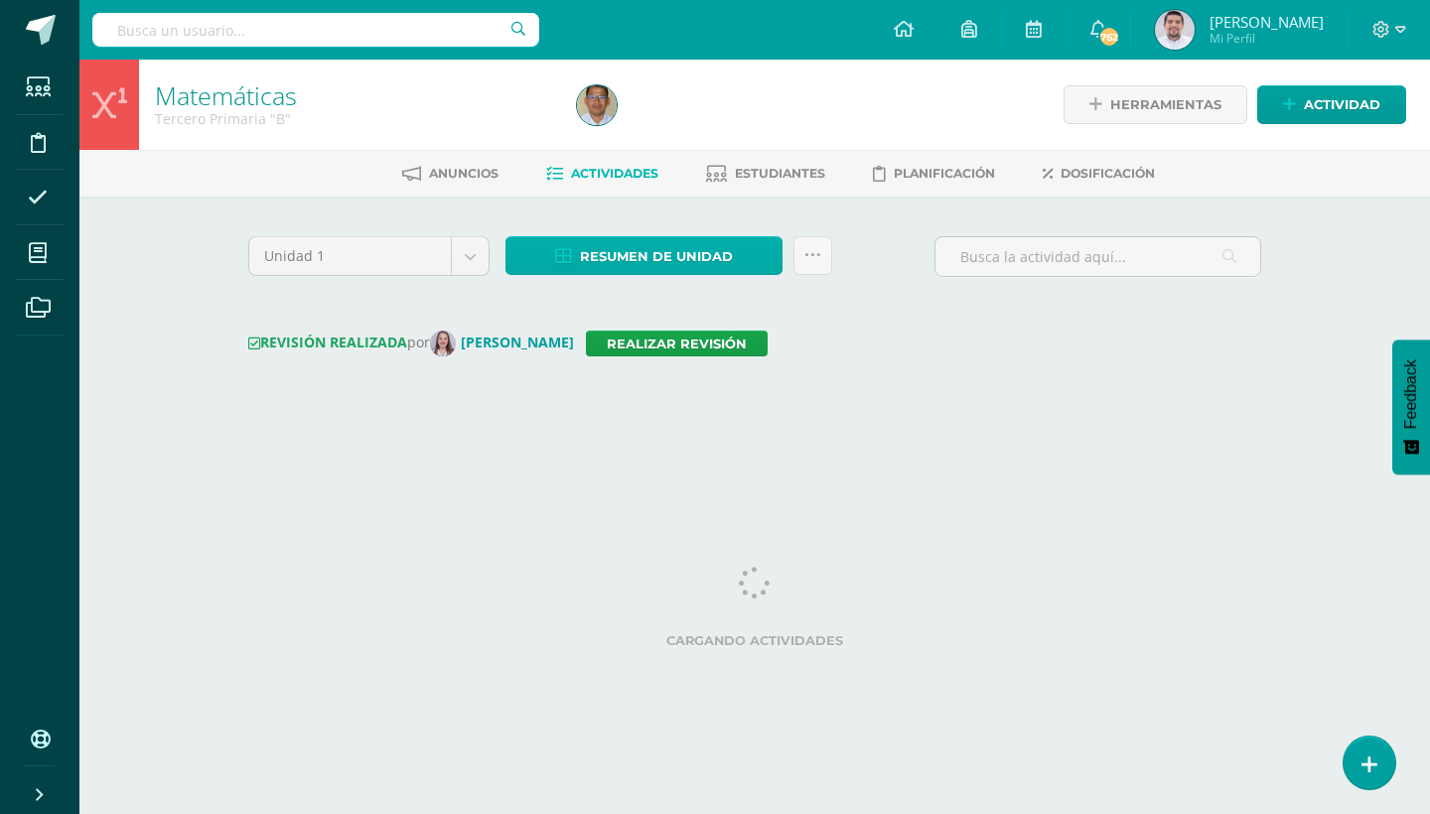
click at [766, 257] on link "Resumen de unidad" at bounding box center [643, 255] width 277 height 39
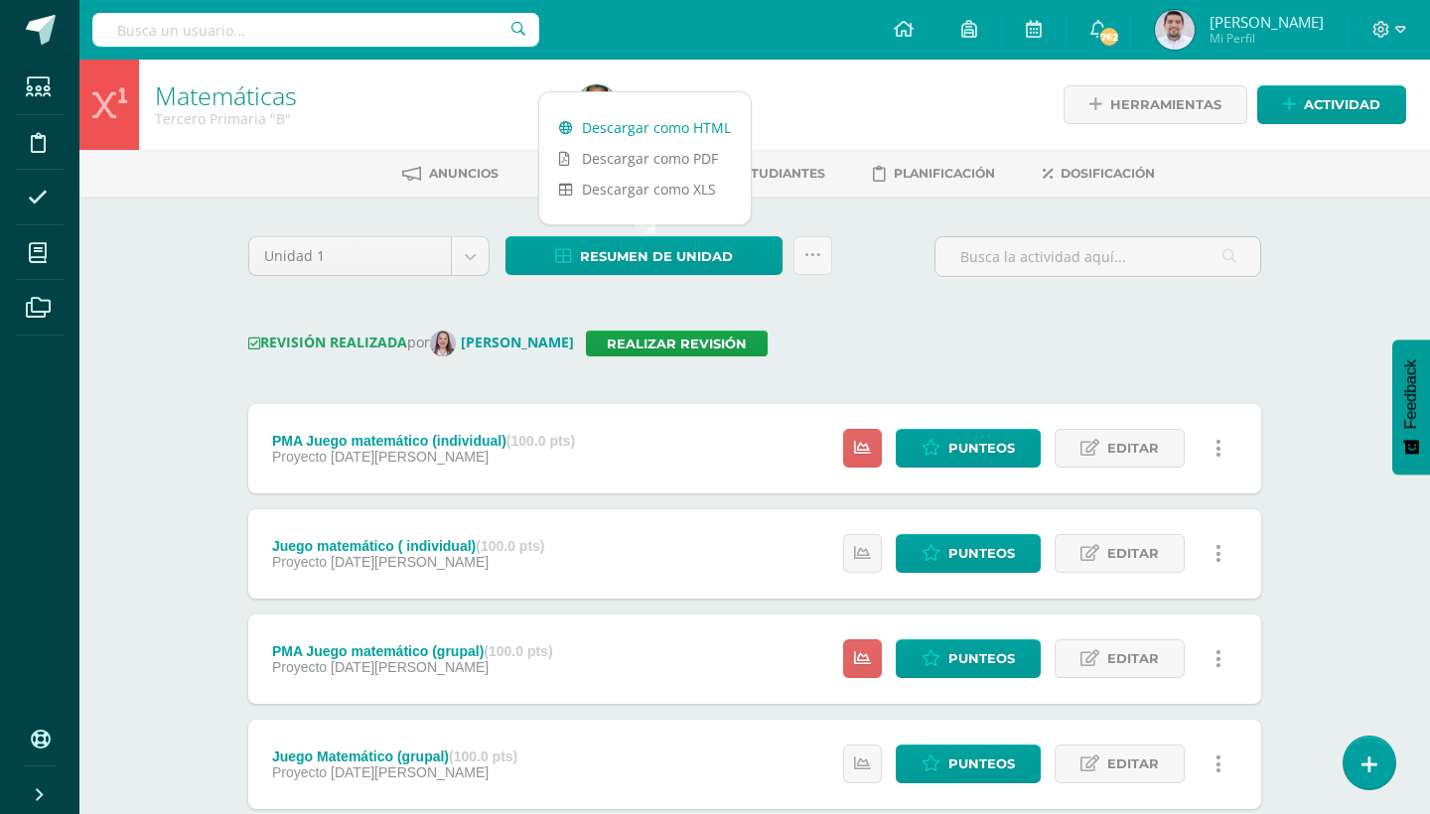
click at [703, 117] on link "Descargar como HTML" at bounding box center [645, 127] width 212 height 31
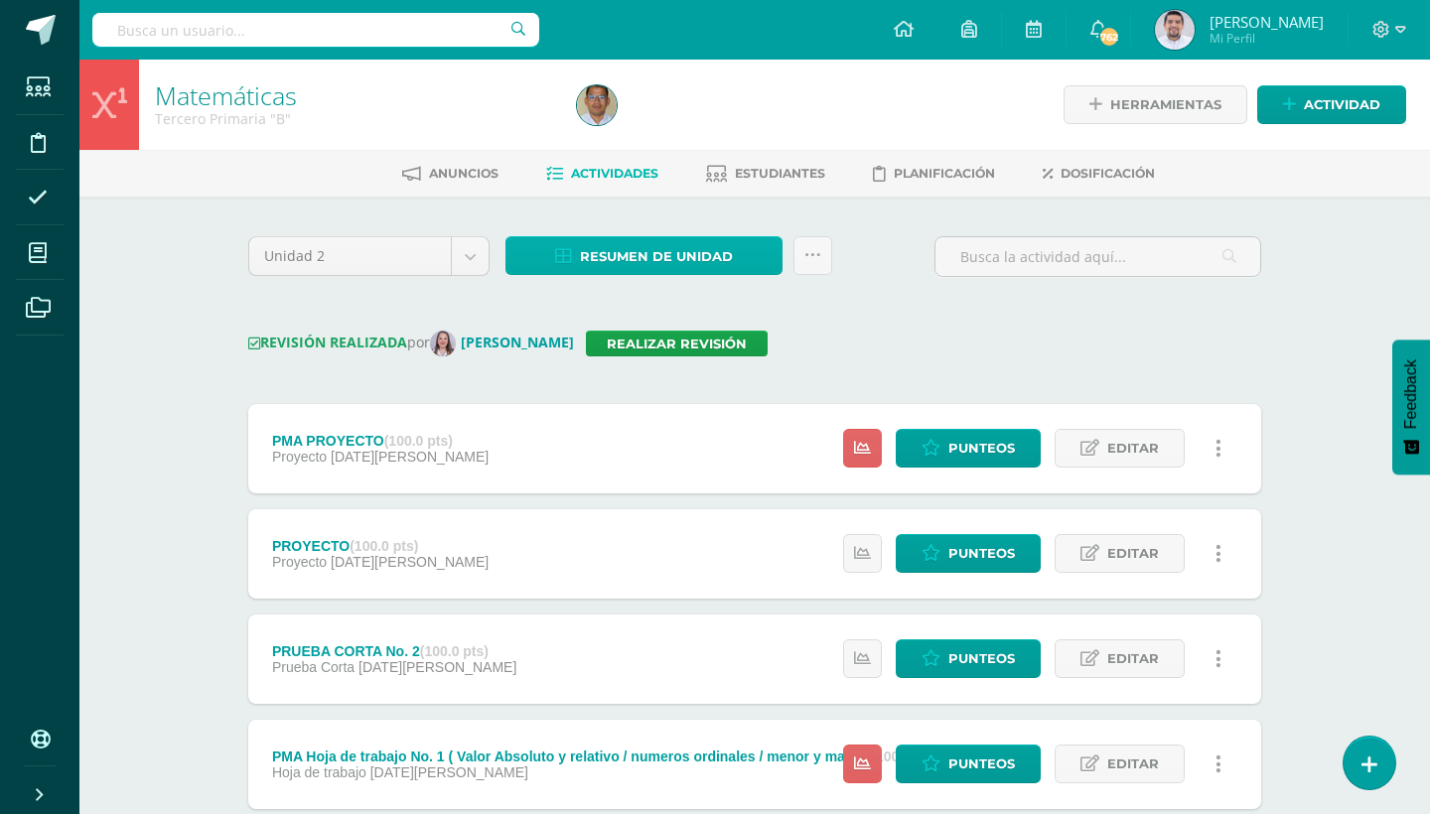
click at [758, 257] on link "Resumen de unidad" at bounding box center [643, 255] width 277 height 39
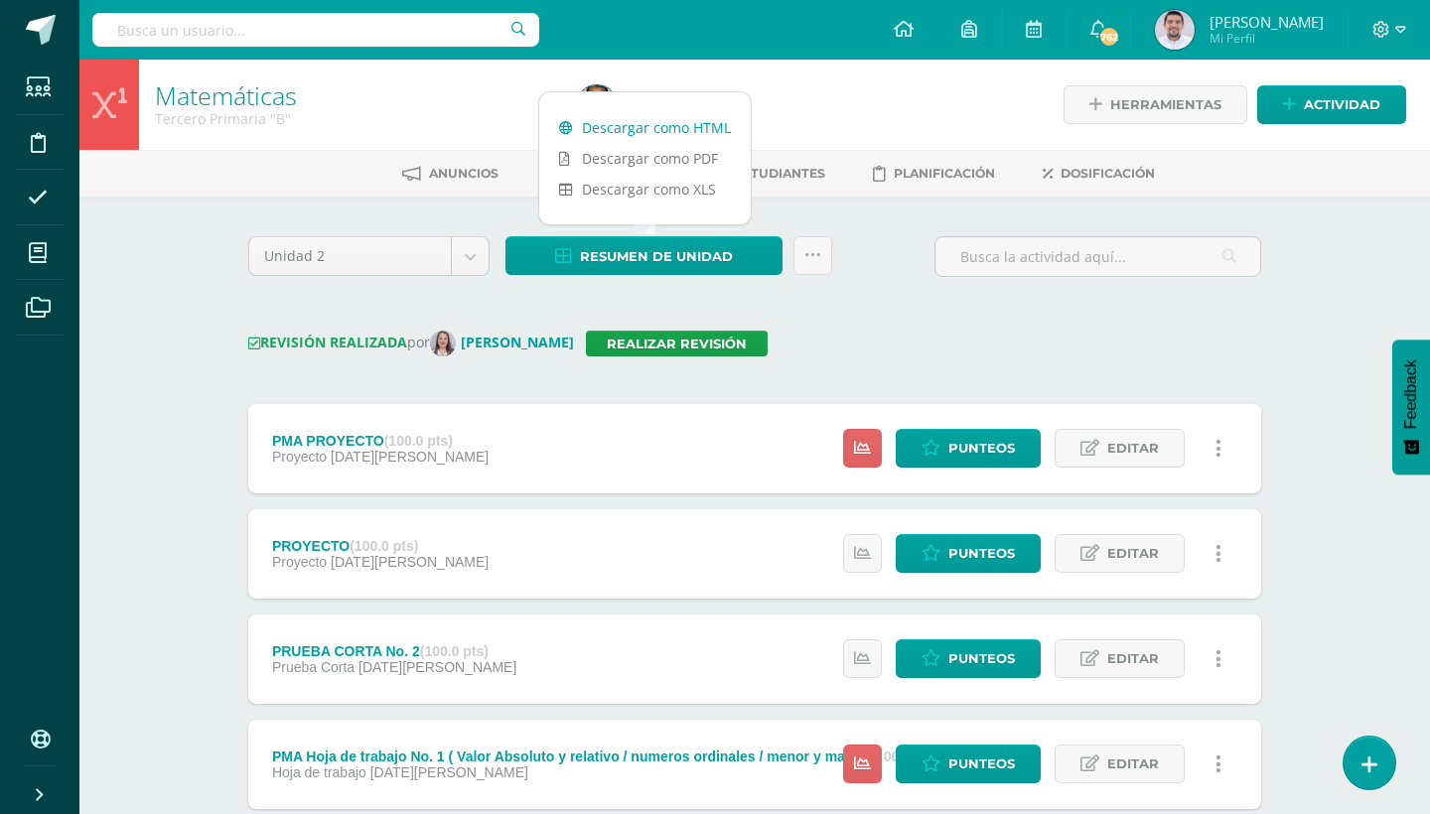
click at [702, 127] on link "Descargar como HTML" at bounding box center [645, 127] width 212 height 31
